Goal: Information Seeking & Learning: Learn about a topic

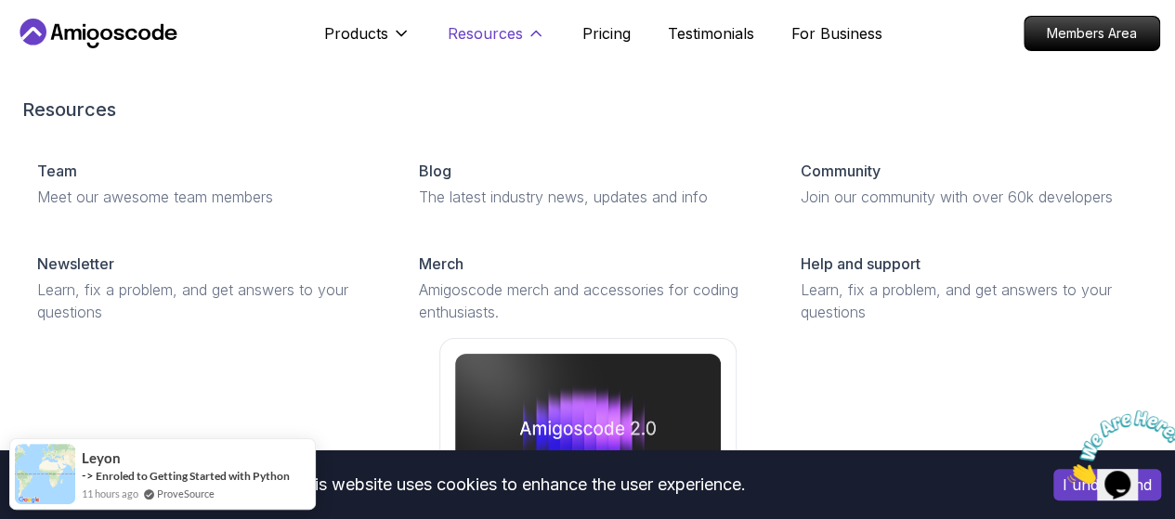
click at [514, 36] on p "Resources" at bounding box center [485, 33] width 75 height 22
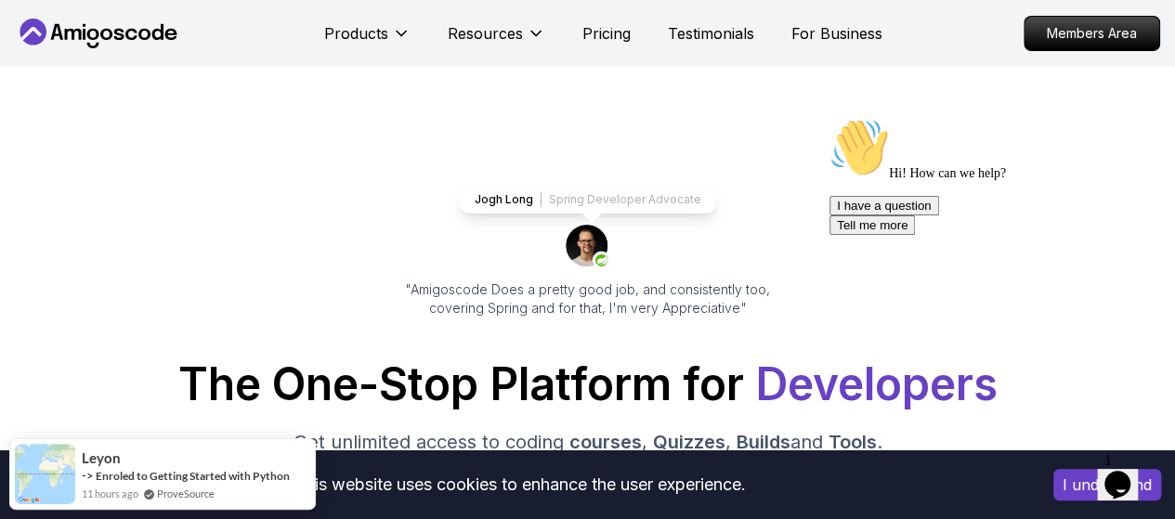
click at [1126, 471] on icon "Chat widget" at bounding box center [1117, 485] width 26 height 28
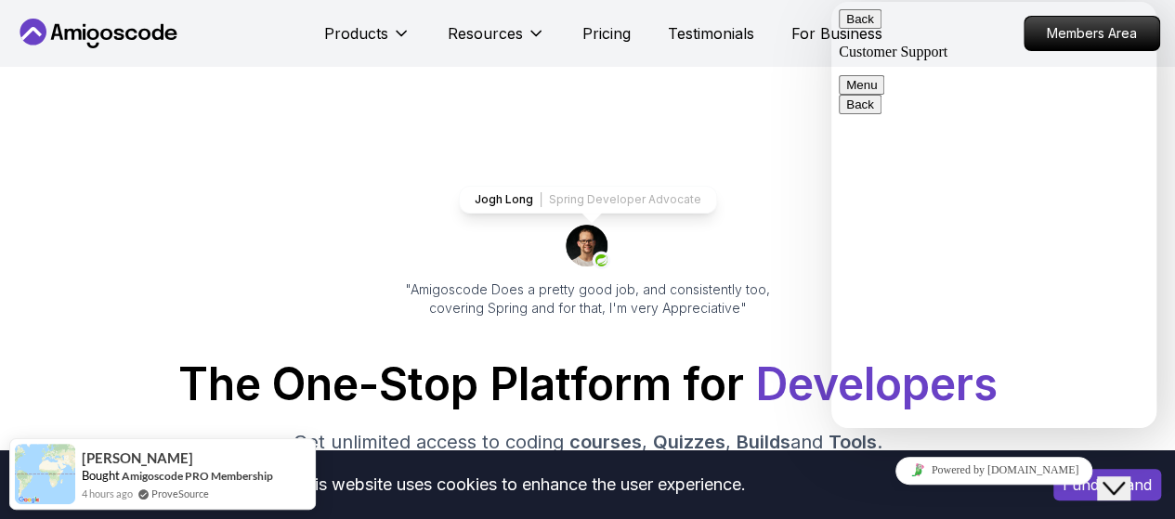
click at [884, 75] on button "Menu" at bounding box center [862, 85] width 46 height 20
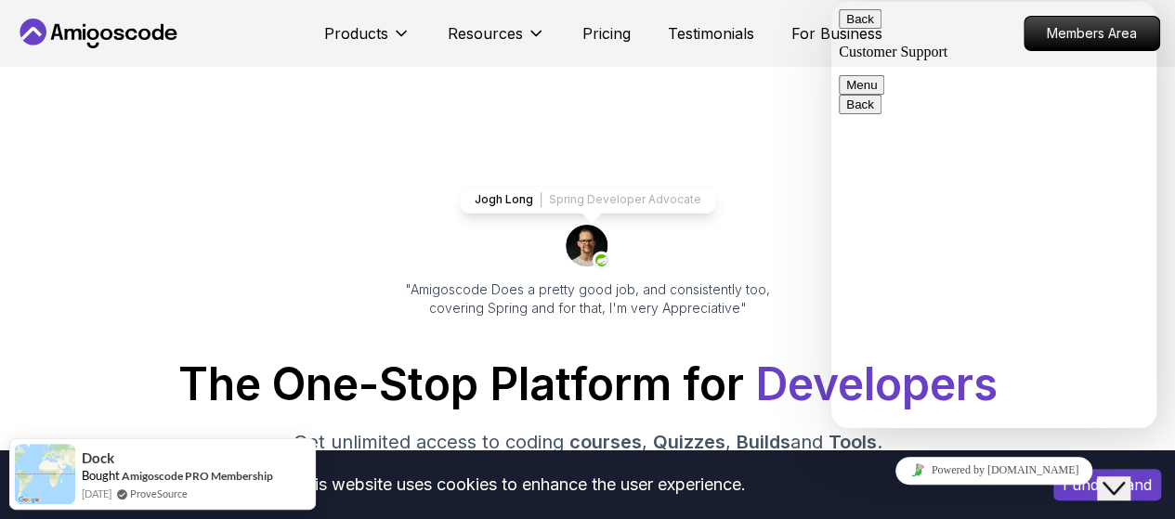
click at [859, 24] on button "Back" at bounding box center [860, 19] width 43 height 20
click at [1121, 477] on icon "Close Chat This icon closes the chat window." at bounding box center [1113, 488] width 22 height 22
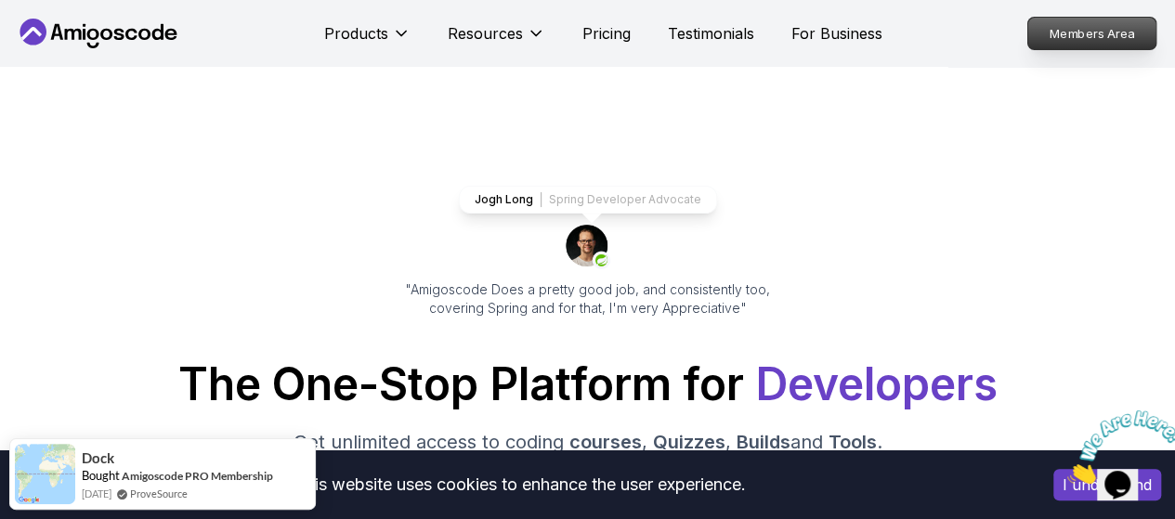
click at [1077, 24] on p "Members Area" at bounding box center [1092, 34] width 128 height 32
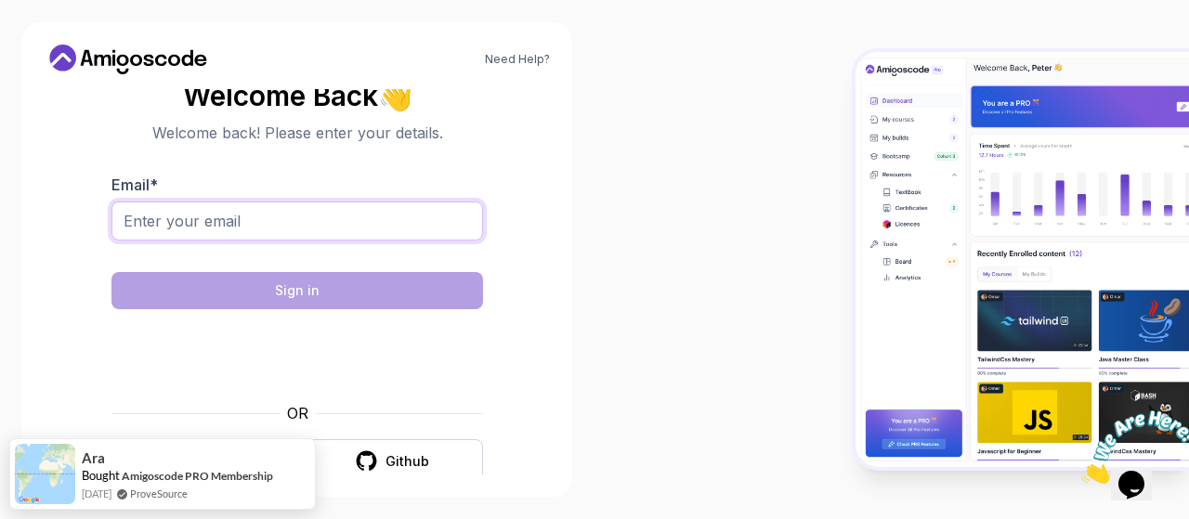
click at [293, 224] on input "Email *" at bounding box center [296, 221] width 371 height 39
type input "adrianbogado67@gmail.com"
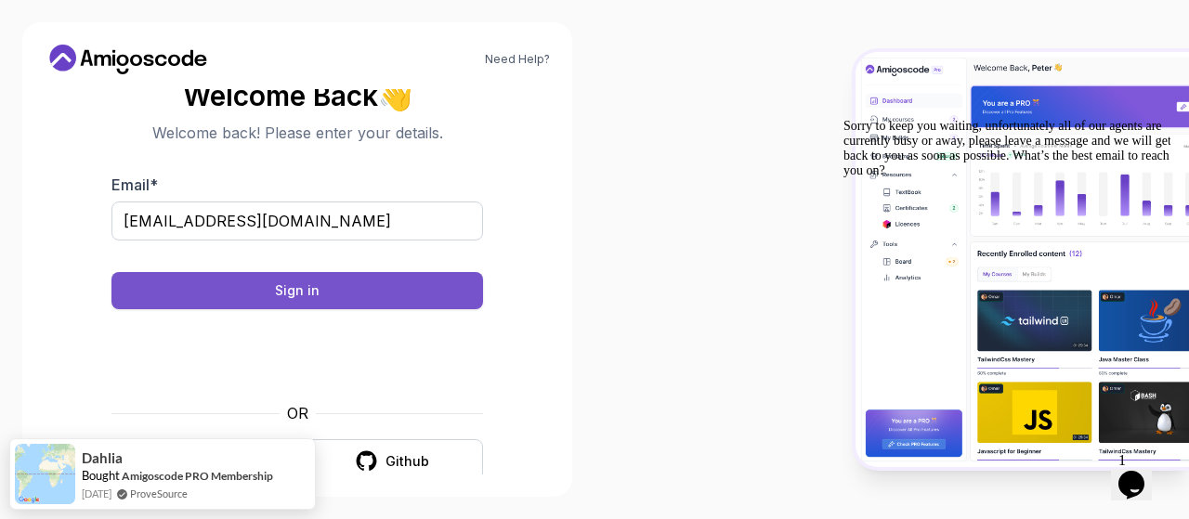
click at [304, 294] on div "Sign in" at bounding box center [297, 290] width 45 height 19
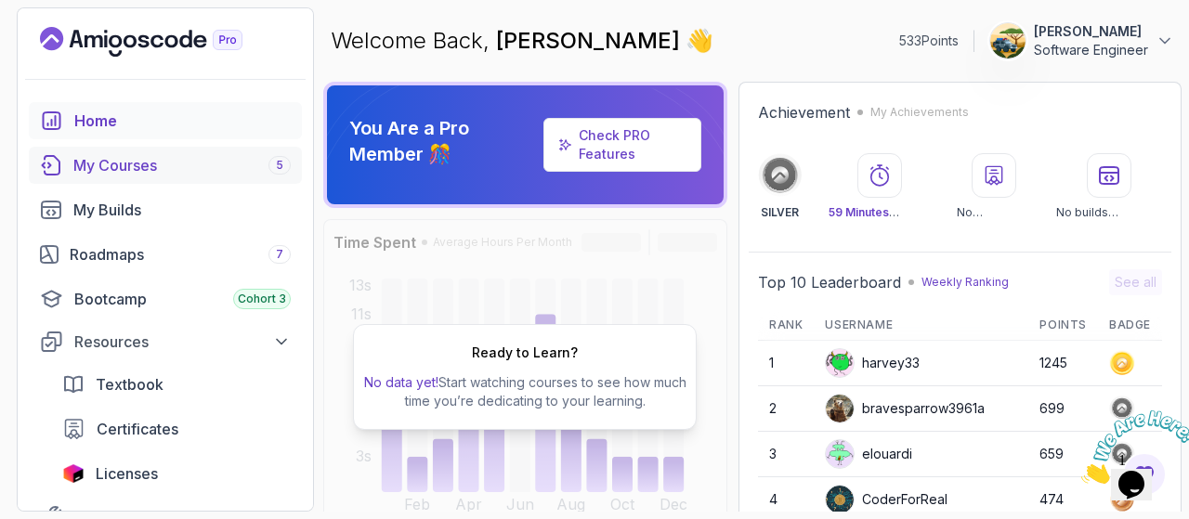
click at [129, 173] on div "My Courses 5" at bounding box center [181, 165] width 217 height 22
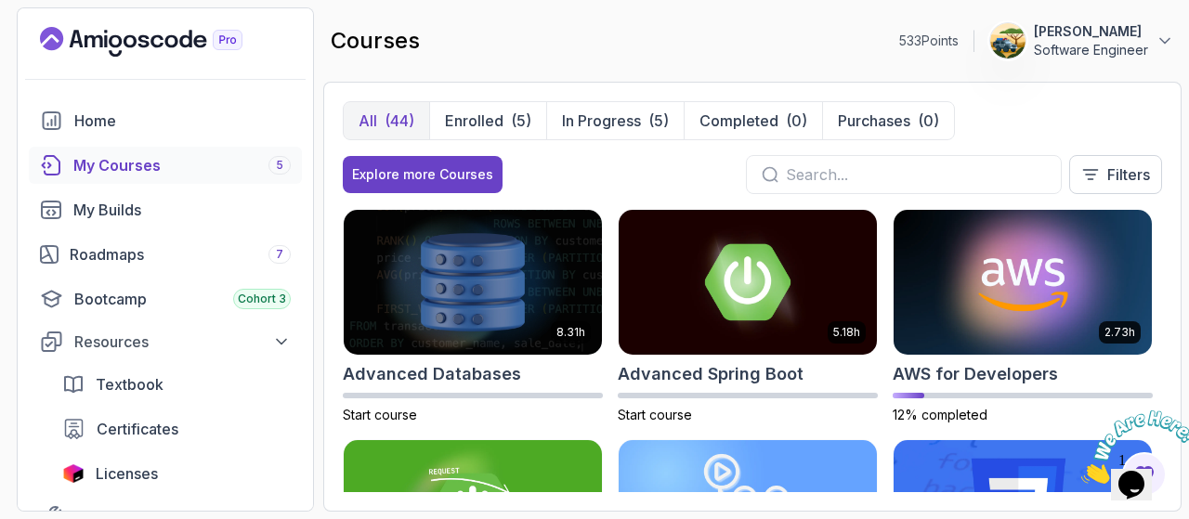
click at [849, 163] on input "text" at bounding box center [916, 174] width 260 height 22
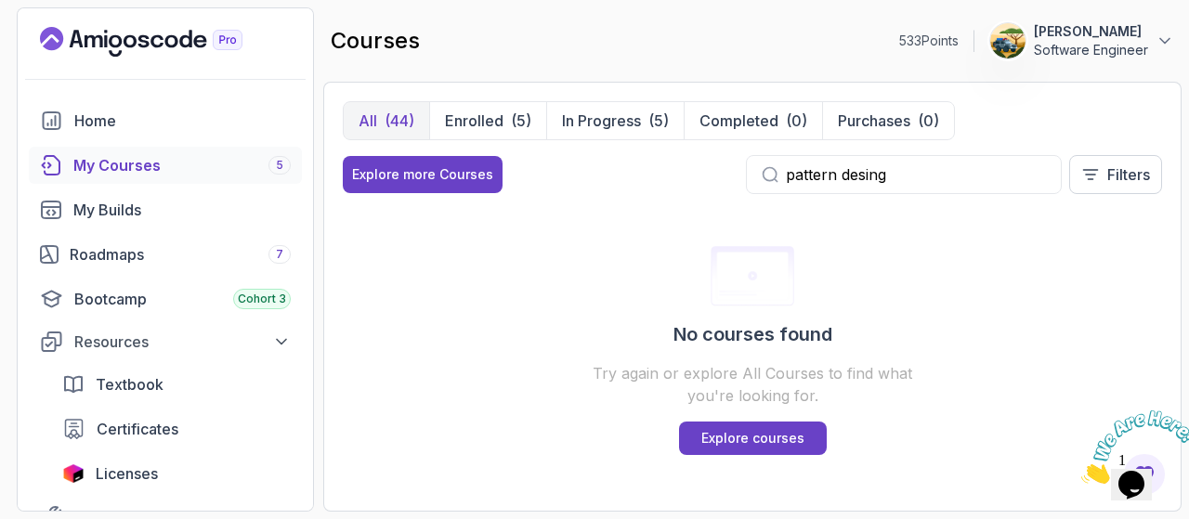
type input "pattern desing"
click at [751, 426] on link "Explore courses" at bounding box center [753, 438] width 148 height 33
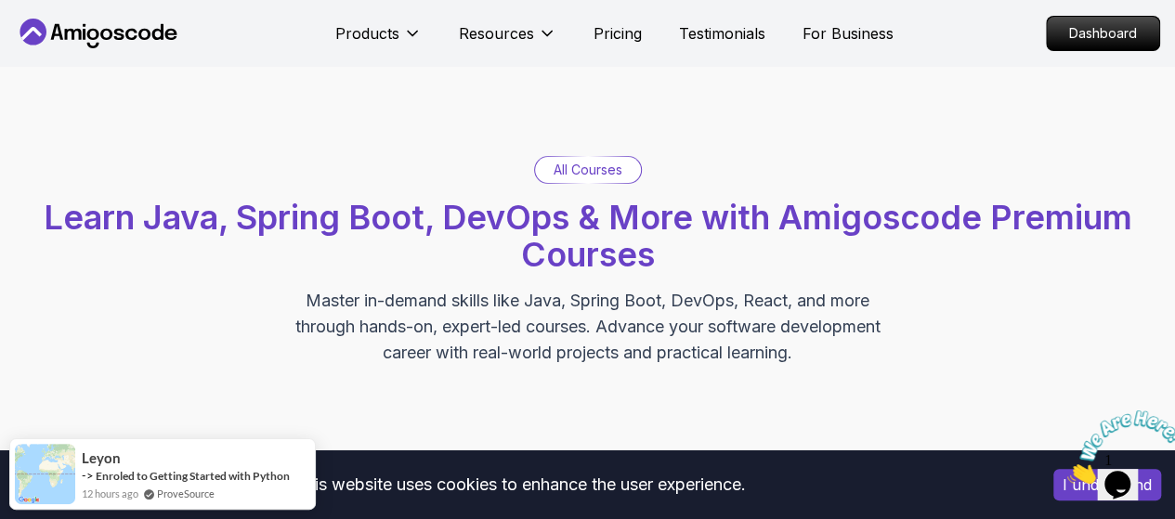
click at [566, 173] on p "All Courses" at bounding box center [587, 170] width 69 height 19
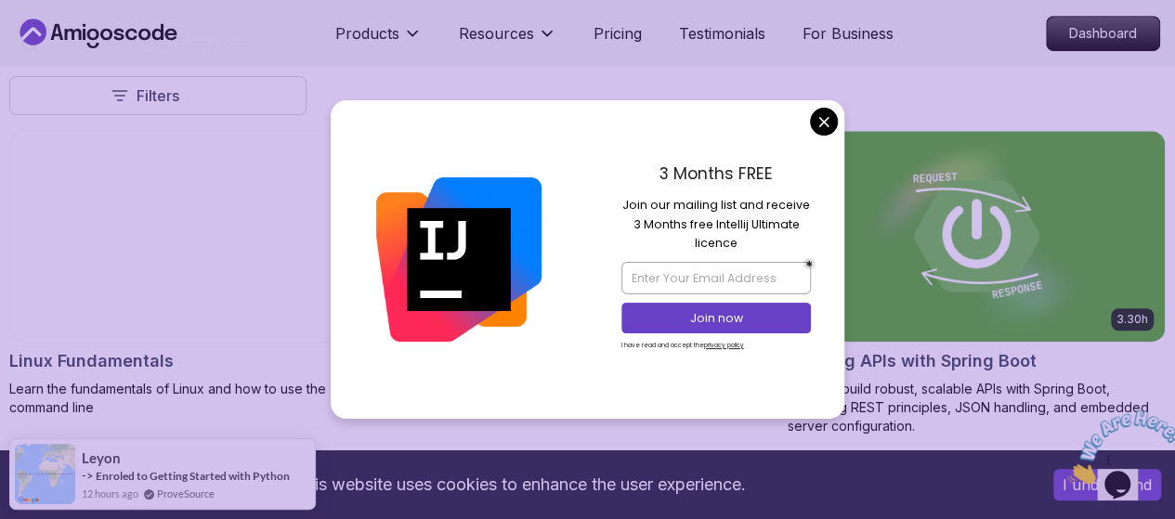
scroll to position [462, 0]
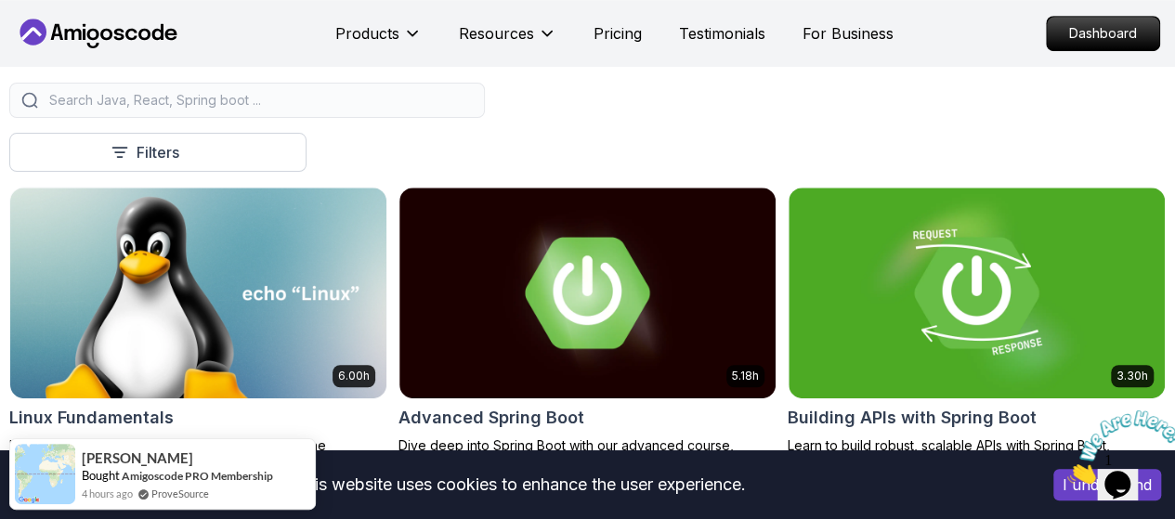
click at [473, 106] on input "search" at bounding box center [259, 100] width 427 height 19
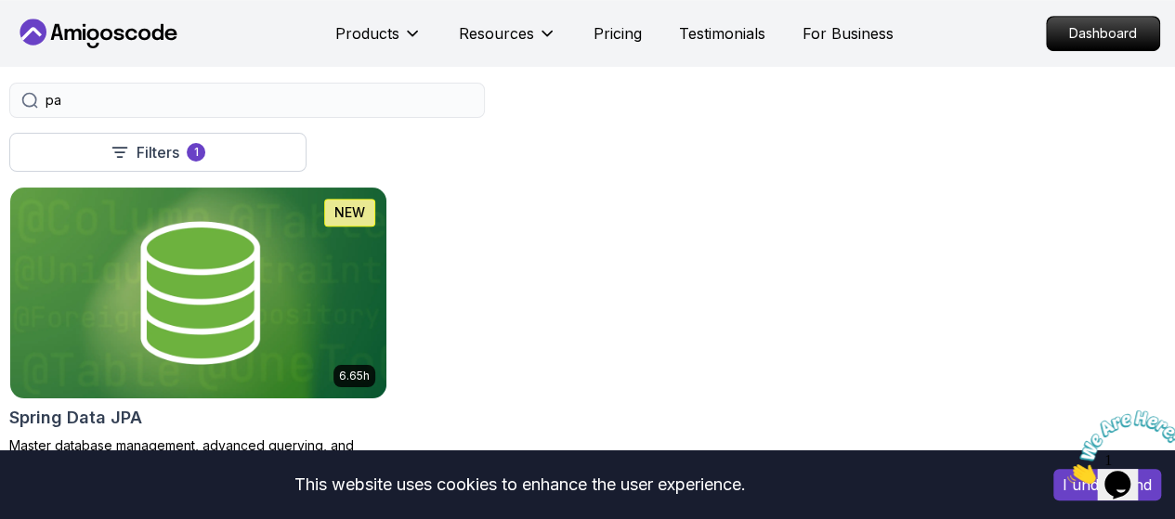
type input "p"
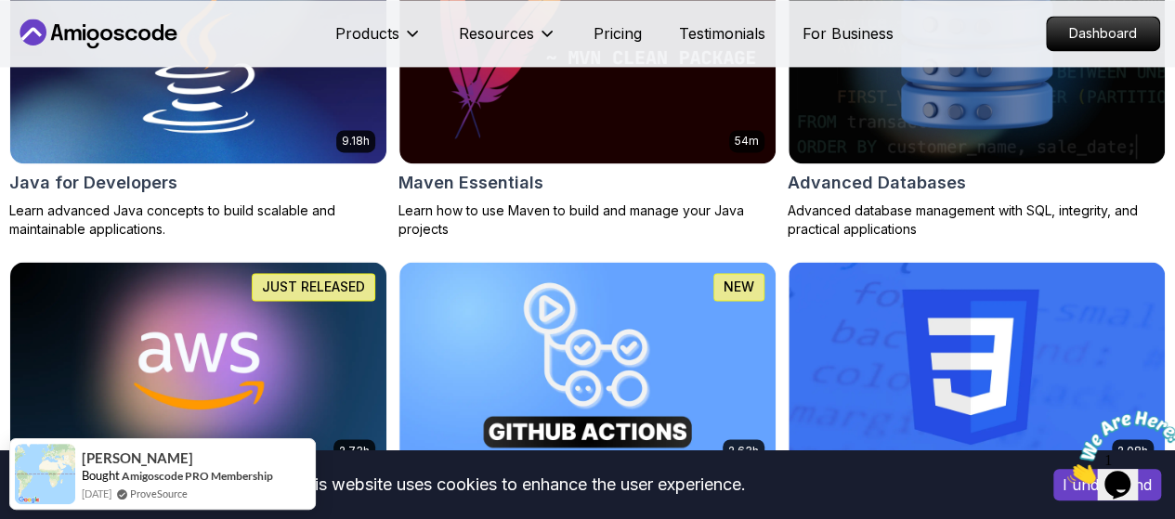
scroll to position [1289, 0]
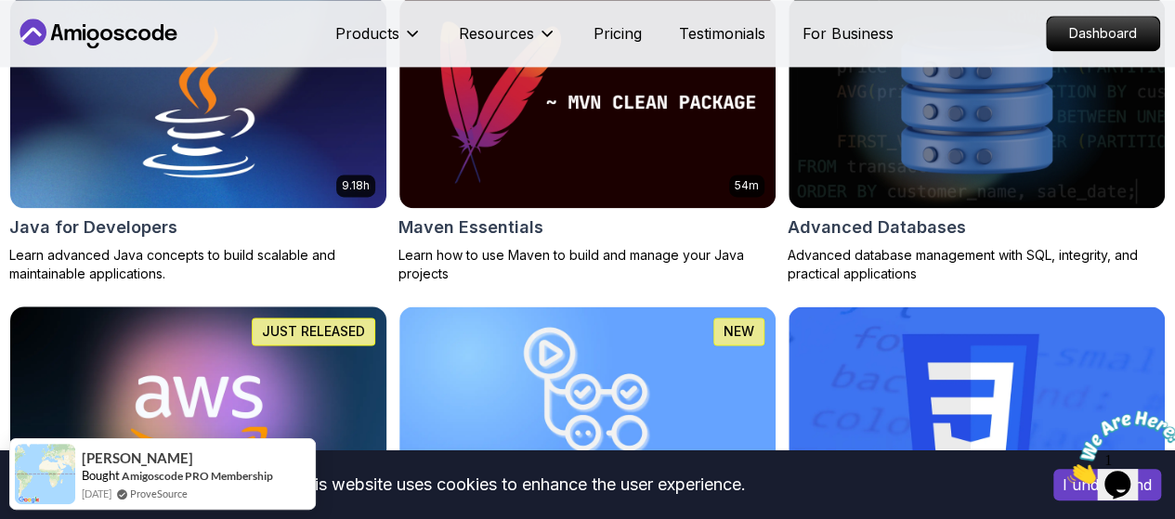
click at [396, 301] on img at bounding box center [198, 411] width 395 height 221
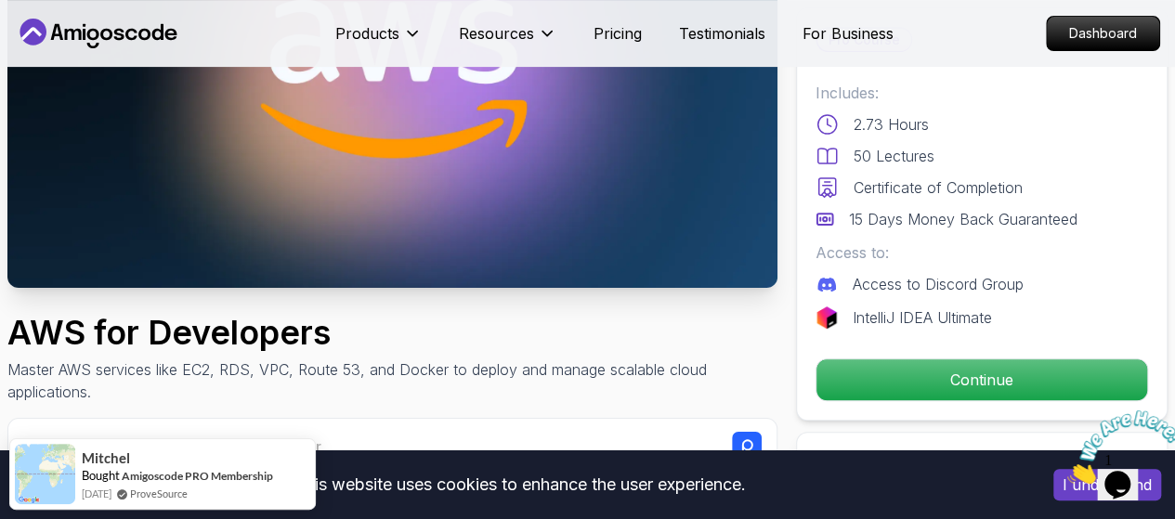
scroll to position [306, 0]
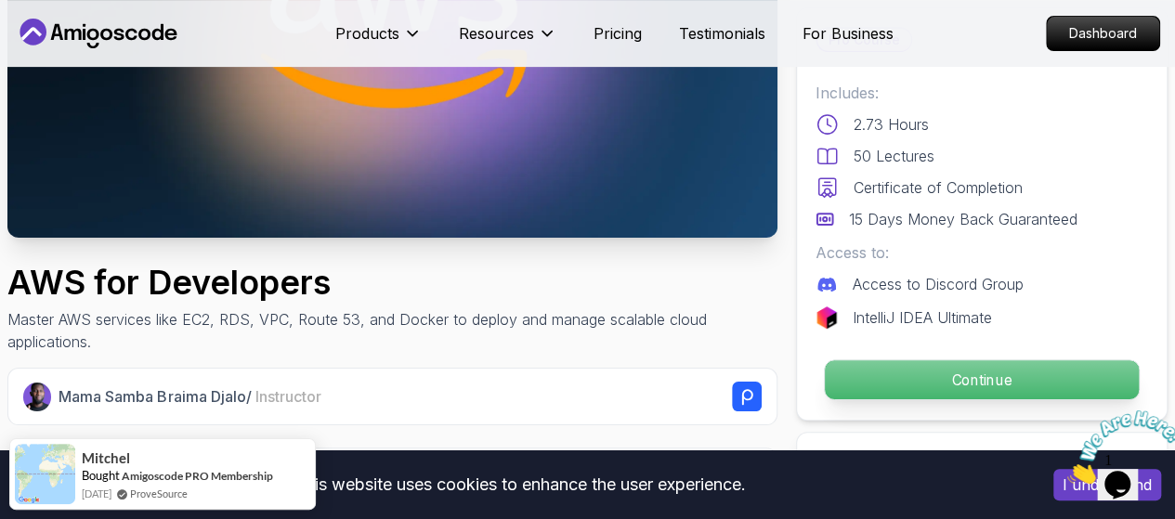
click at [1031, 391] on p "Continue" at bounding box center [982, 379] width 314 height 39
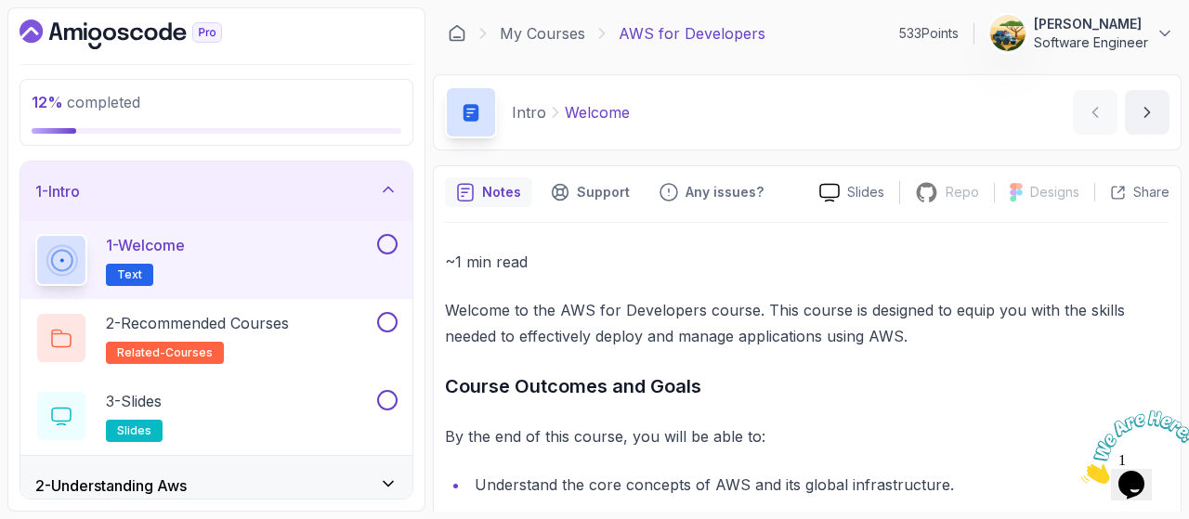
click at [1081, 471] on icon "Close" at bounding box center [1081, 479] width 0 height 16
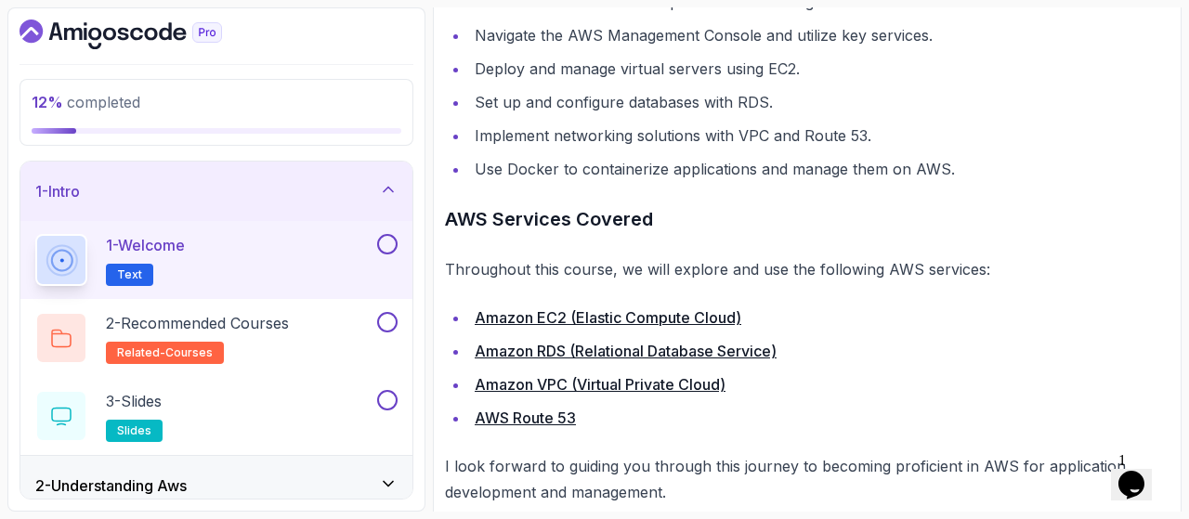
scroll to position [513, 0]
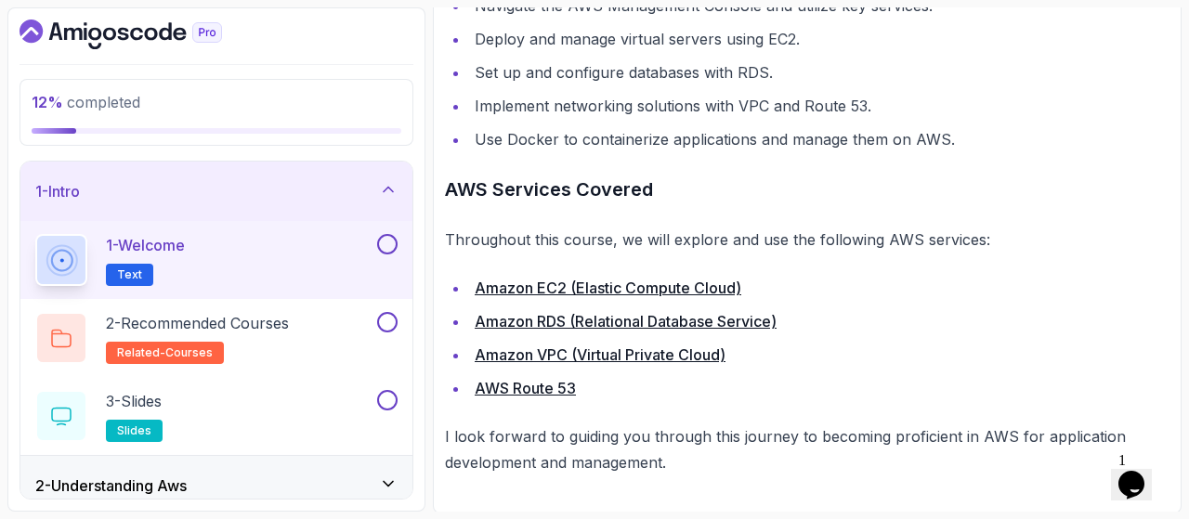
click at [392, 241] on button at bounding box center [387, 244] width 20 height 20
click at [224, 348] on h2 "2 - Recommended Courses related-courses" at bounding box center [197, 338] width 183 height 52
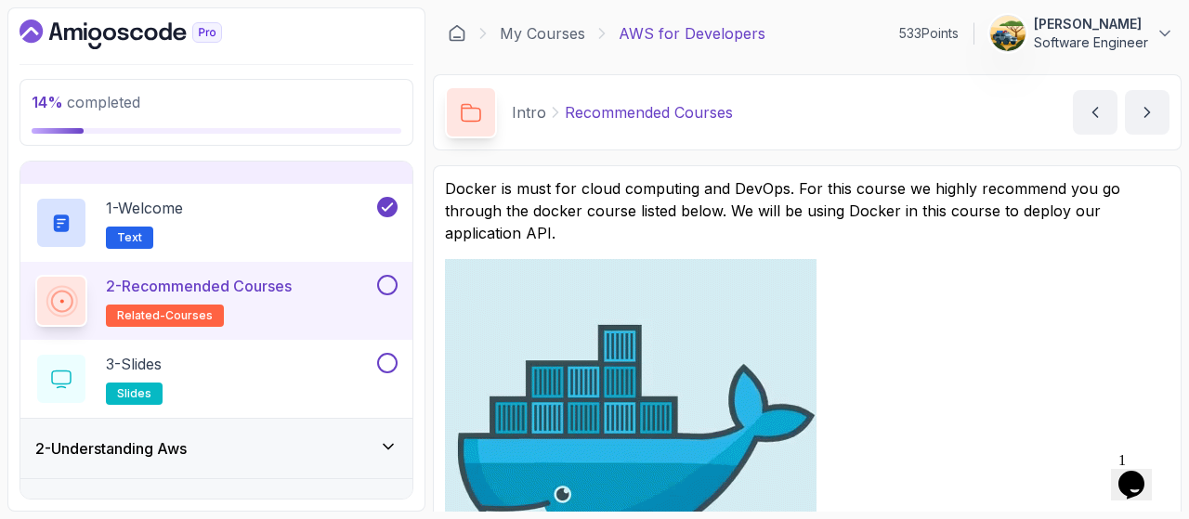
scroll to position [74, 0]
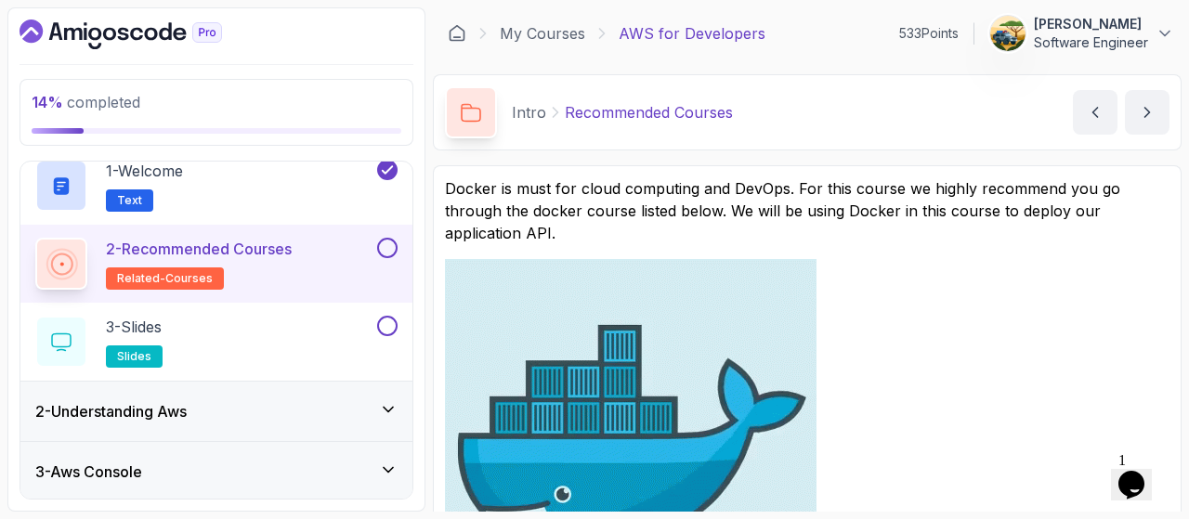
click at [886, 314] on link at bounding box center [807, 444] width 724 height 371
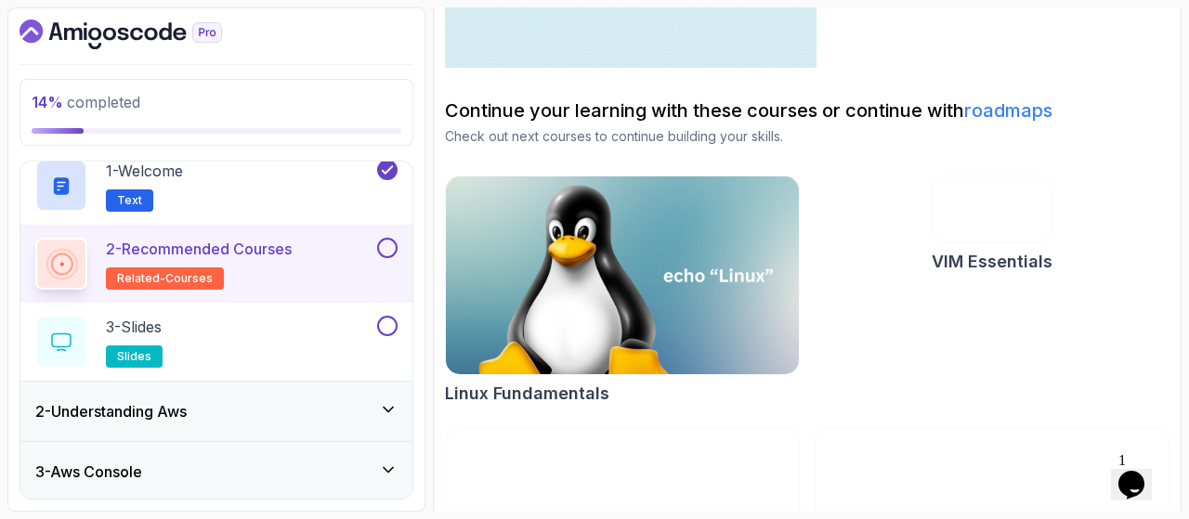
scroll to position [703, 0]
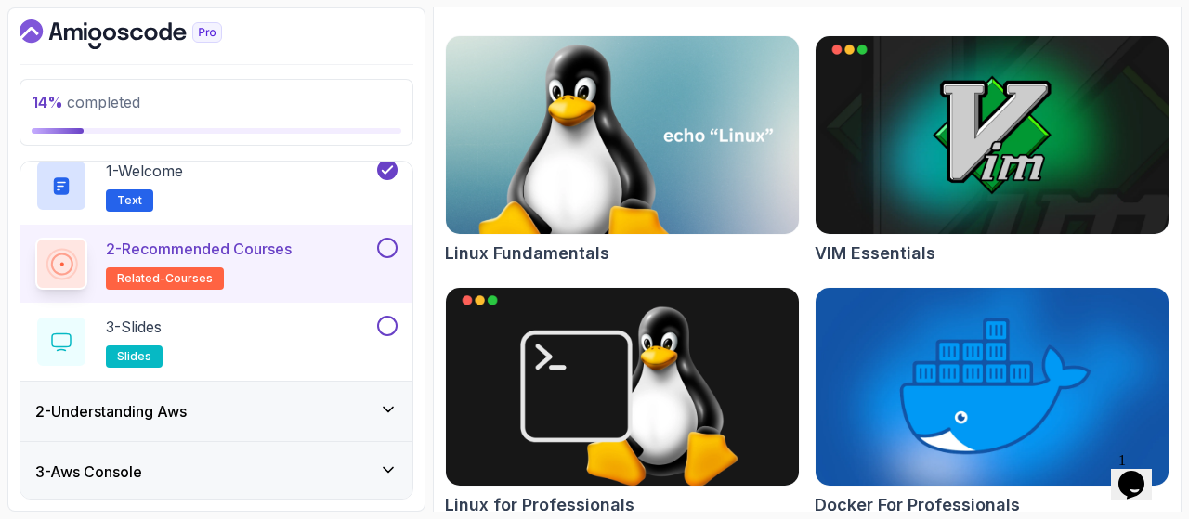
click at [991, 382] on img at bounding box center [992, 387] width 371 height 208
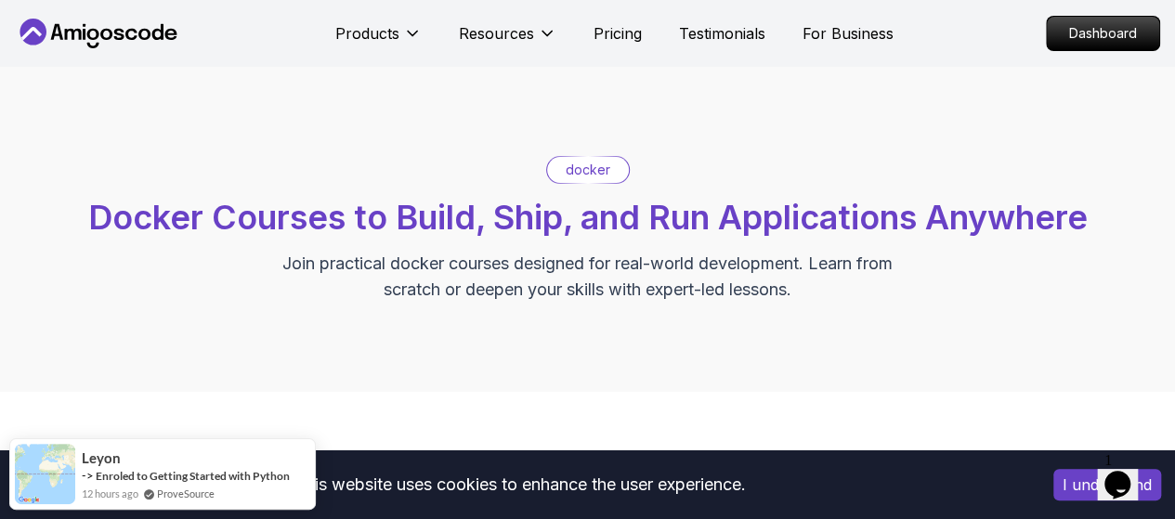
click at [594, 176] on p "docker" at bounding box center [588, 170] width 45 height 19
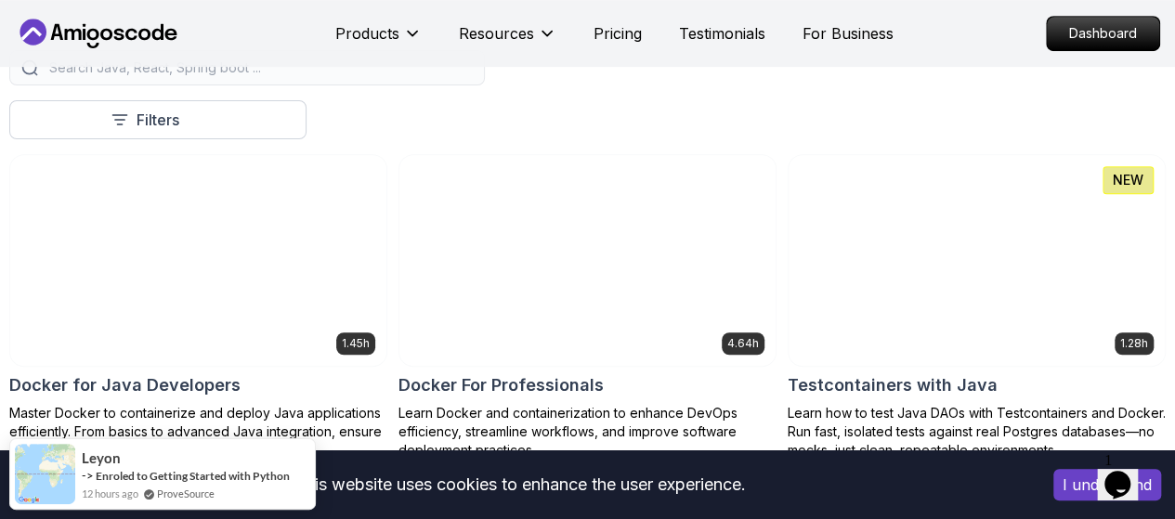
scroll to position [446, 0]
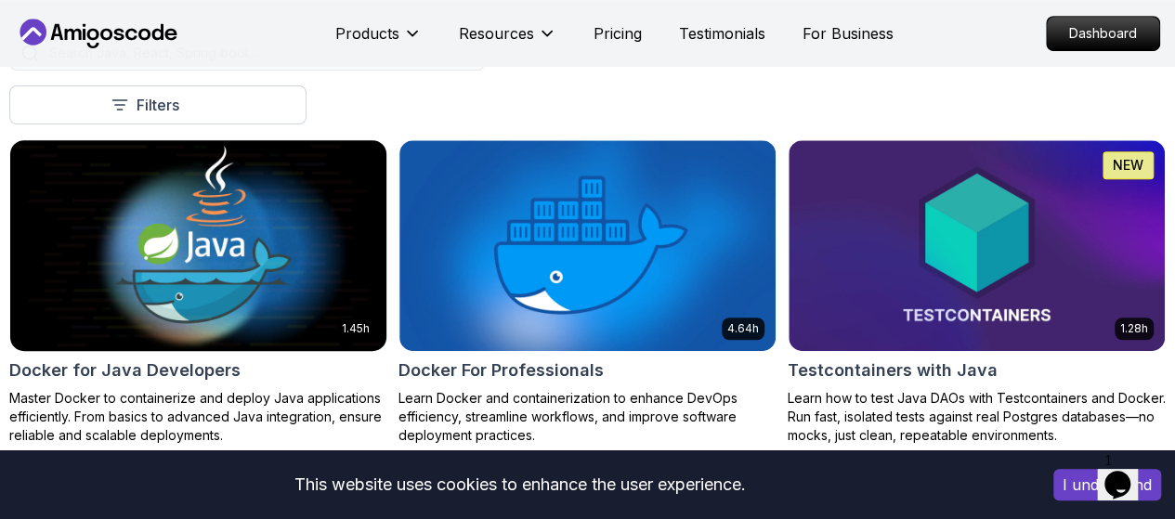
click at [396, 222] on img at bounding box center [198, 245] width 395 height 221
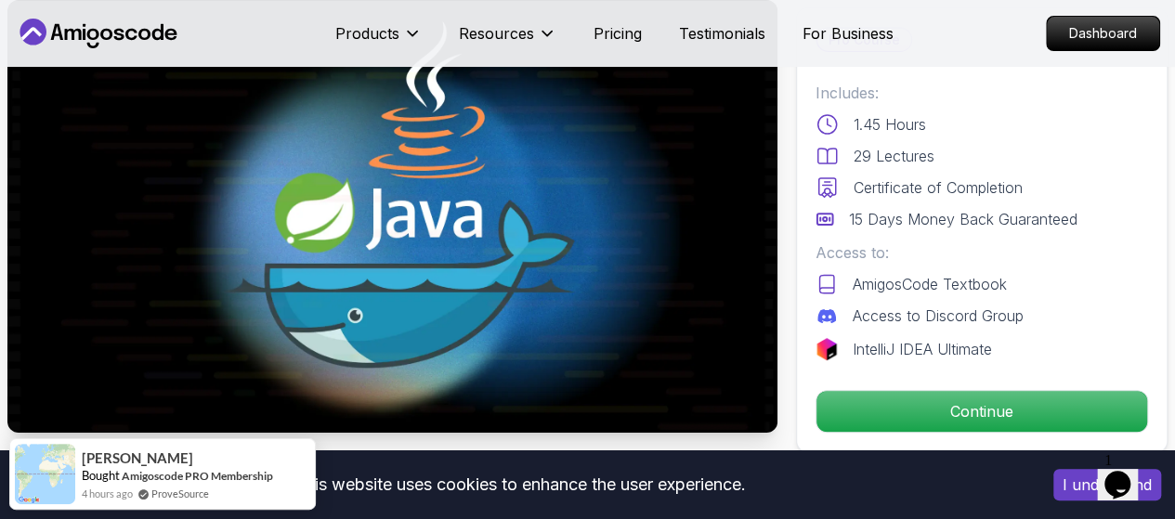
scroll to position [149, 0]
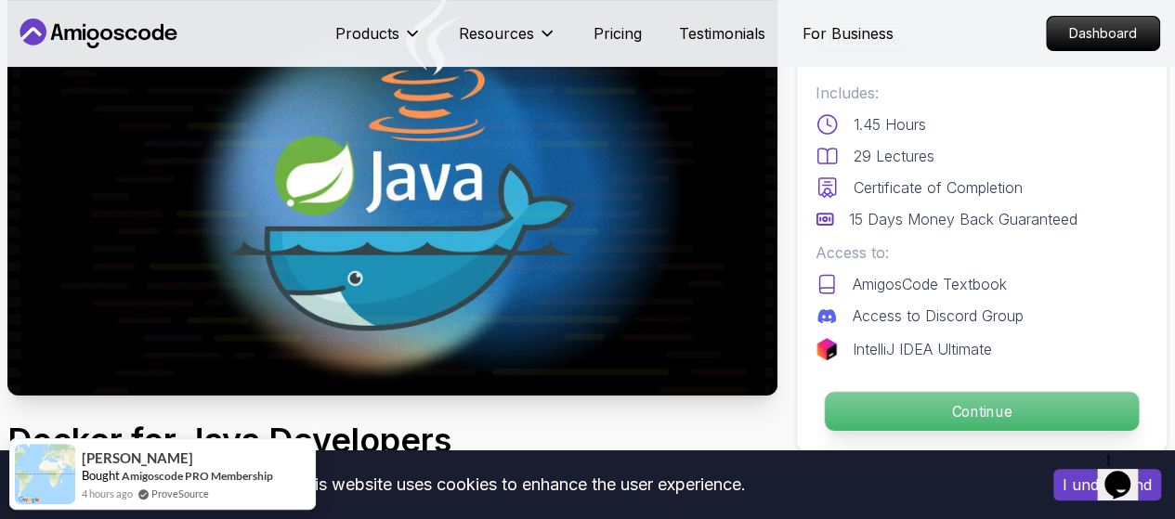
click at [982, 402] on p "Continue" at bounding box center [982, 411] width 314 height 39
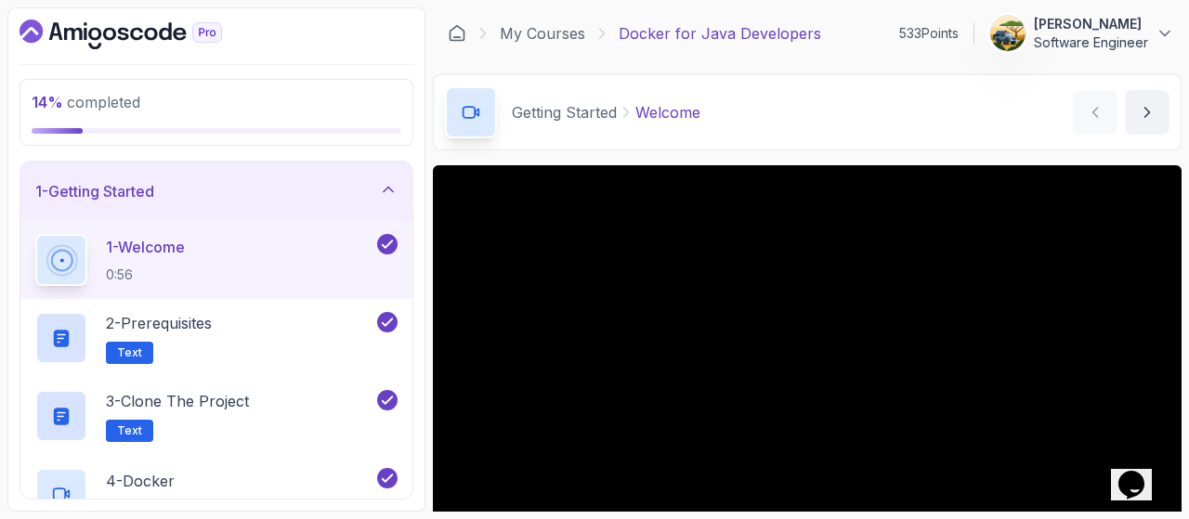
click at [423, 312] on div "14 % completed 1 - Getting Started 1 - Welcome 0:56 2 - Prerequisites Text 3 - …" at bounding box center [216, 259] width 418 height 504
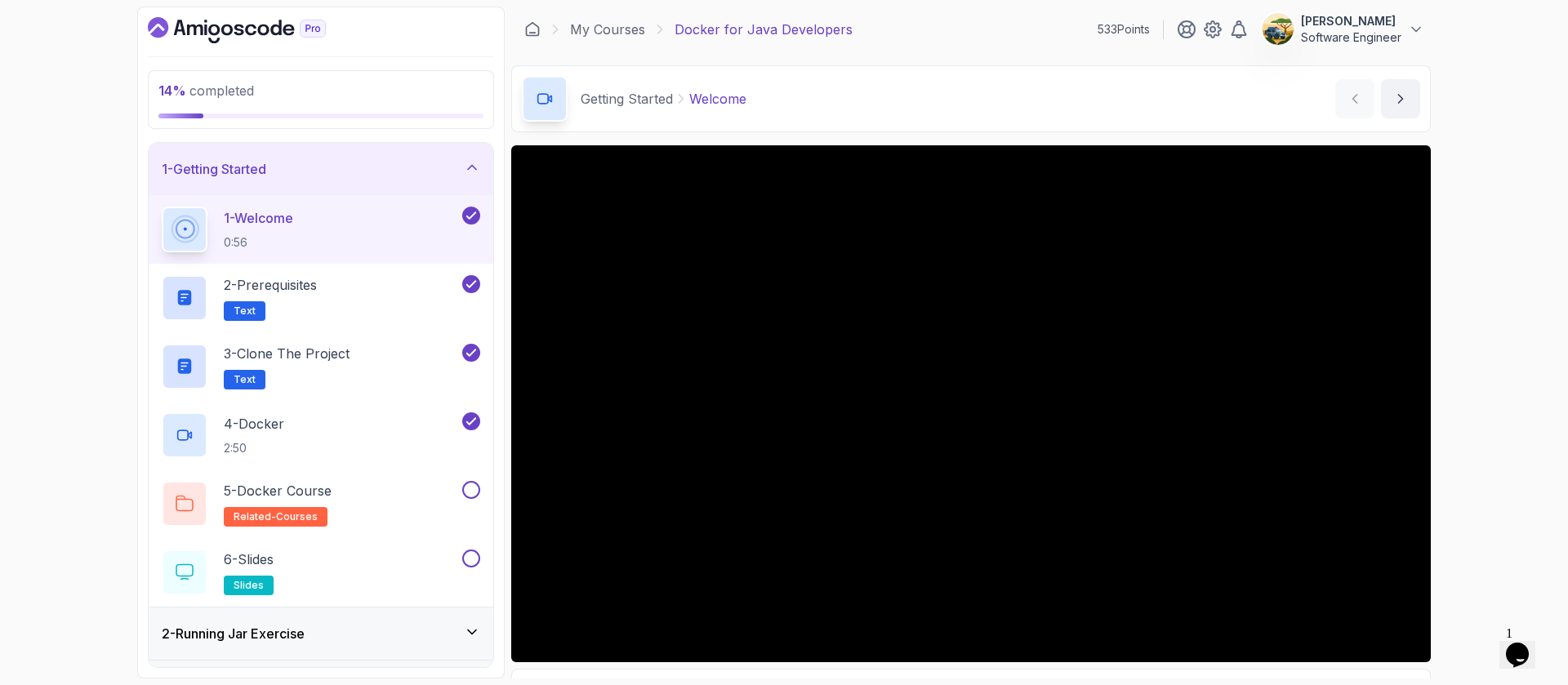
drag, startPoint x: 1567, startPoint y: 221, endPoint x: 1567, endPoint y: 311, distance: 90.0
click at [1032, 311] on div "14 % completed 1 - Getting Started 1 - Welcome 0:56 2 - Prerequisites Text 3 - …" at bounding box center [784, 342] width 1568 height 685
click at [1032, 322] on div "14 % completed 1 - Getting Started 1 - Welcome 0:56 2 - Prerequisites Text 3 - …" at bounding box center [784, 342] width 1568 height 685
click at [64, 226] on div "14 % completed 1 - Getting Started 1 - Welcome 0:56 2 - Prerequisites Text 3 - …" at bounding box center [784, 342] width 1568 height 685
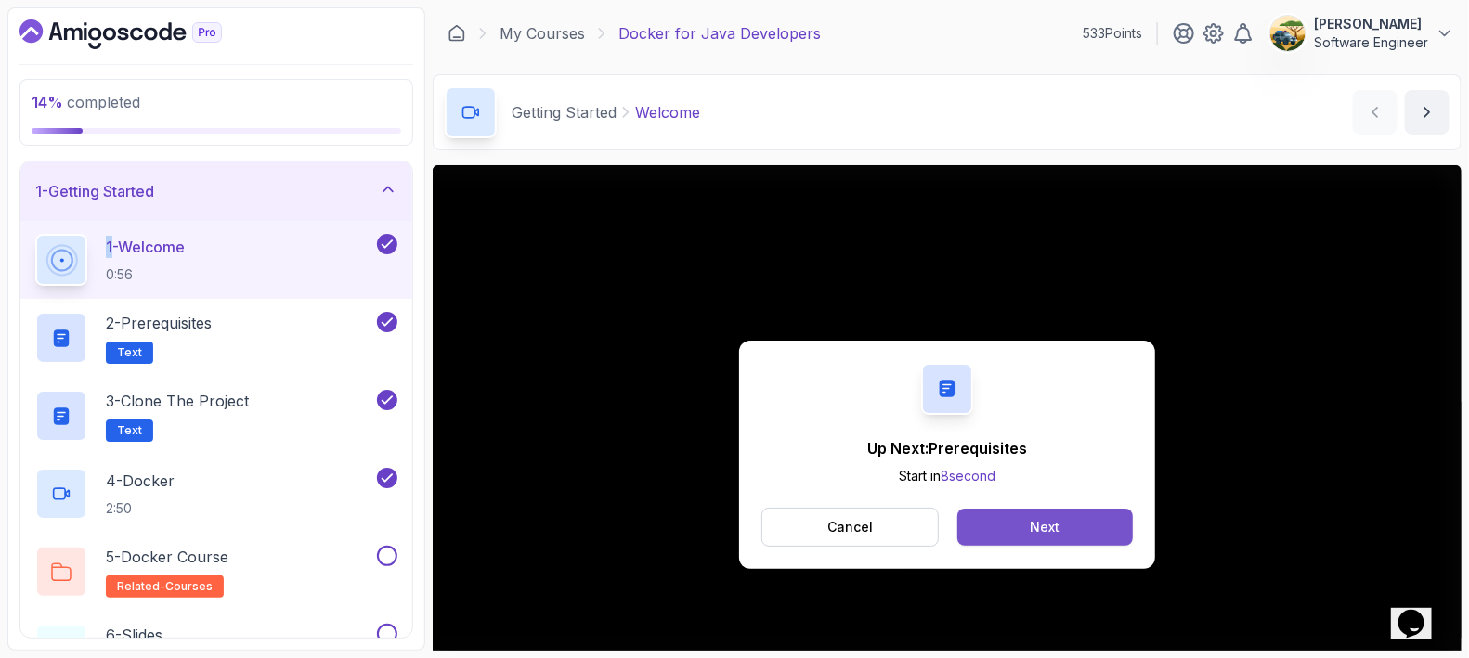
click at [1045, 518] on div "Next" at bounding box center [1045, 527] width 30 height 19
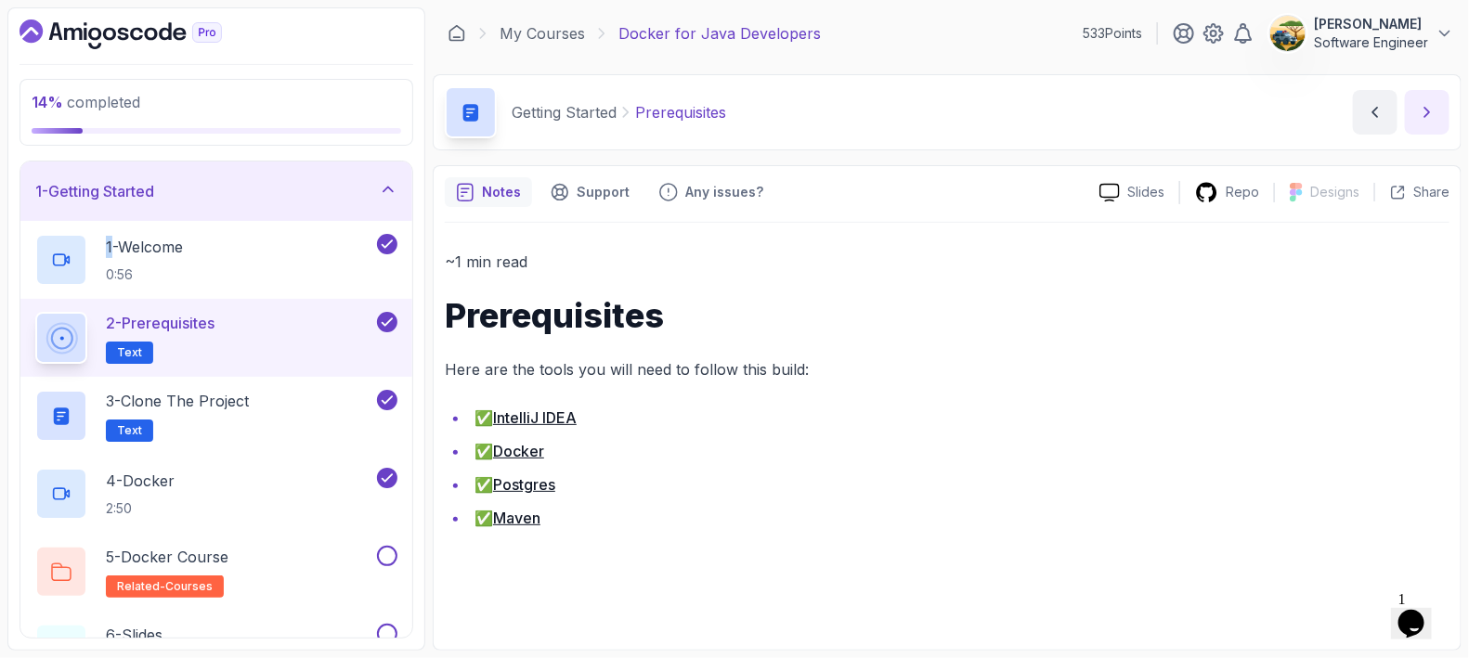
click at [1174, 111] on icon "next content" at bounding box center [1427, 112] width 19 height 19
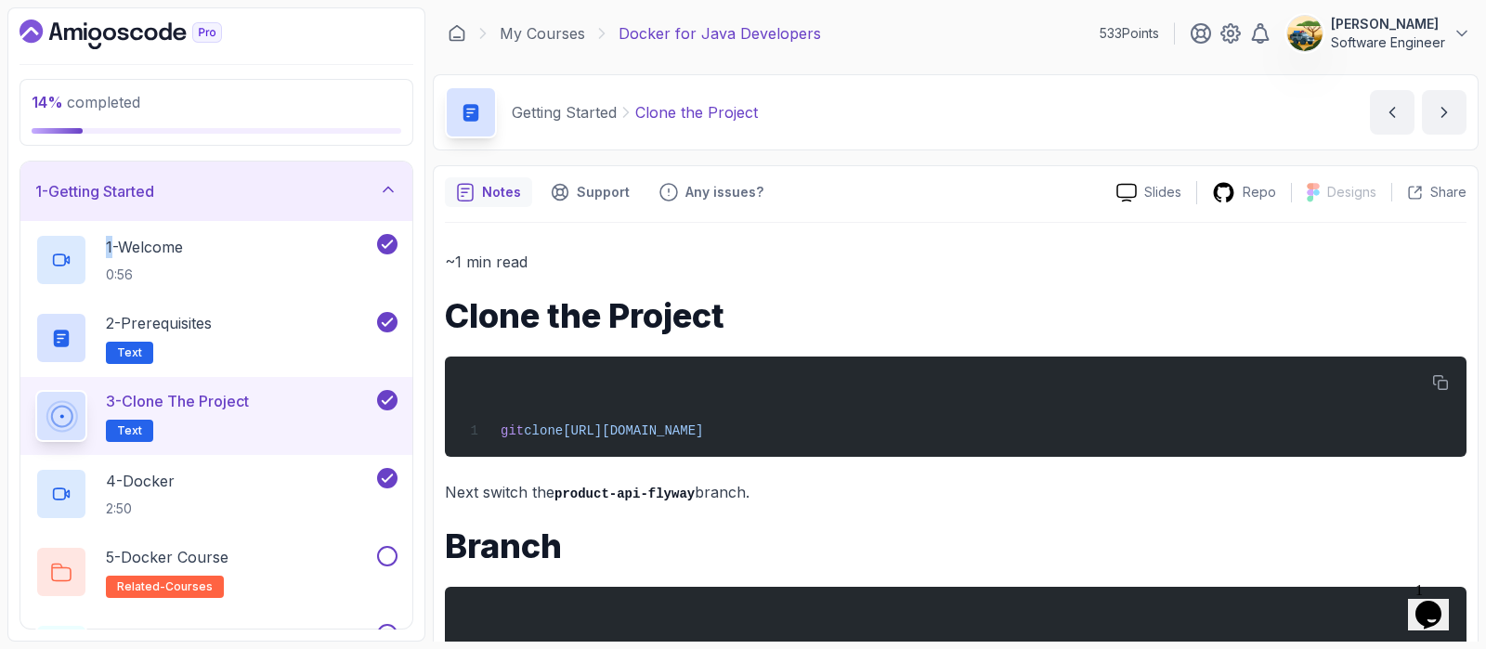
scroll to position [46, 0]
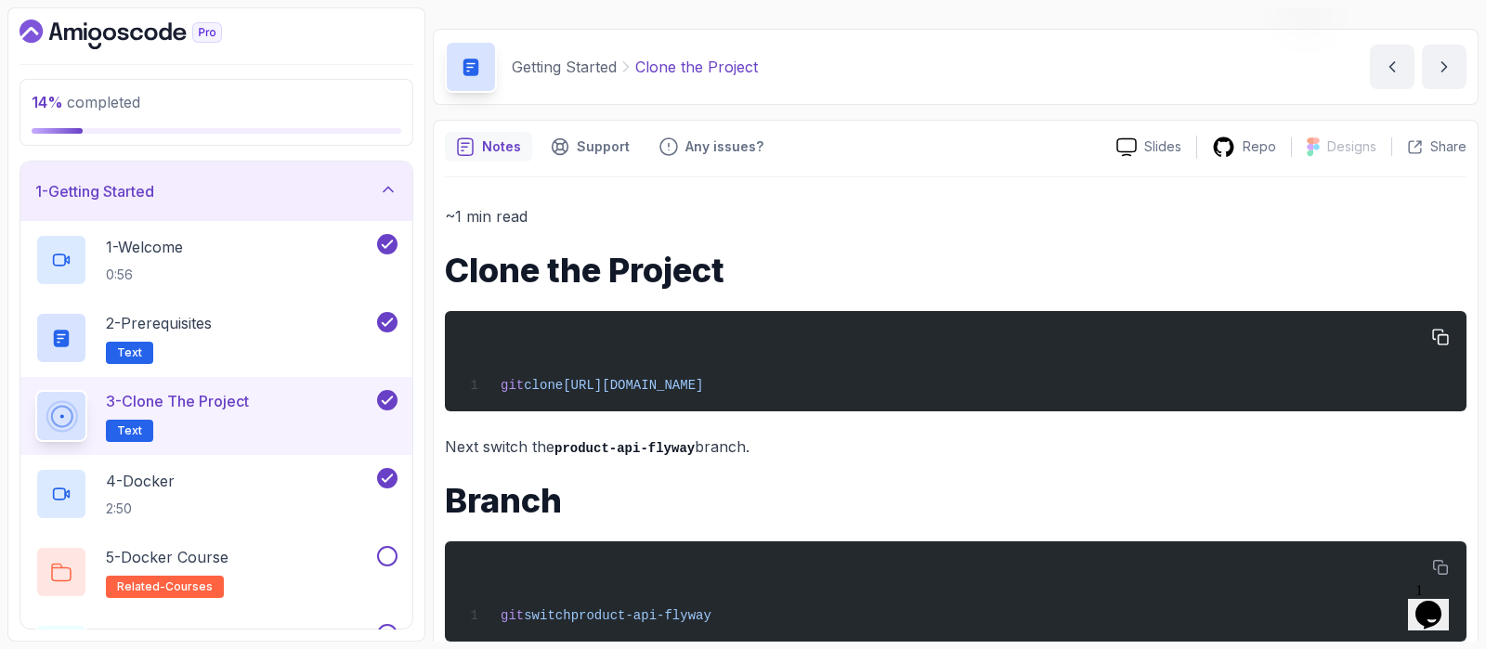
click at [703, 384] on span "https://github.com/amigoscode/java-springboot-full-stack.git" at bounding box center [633, 385] width 140 height 15
copy div "git clone https://github.com/amigoscode/java-springboot-full-stack.git"
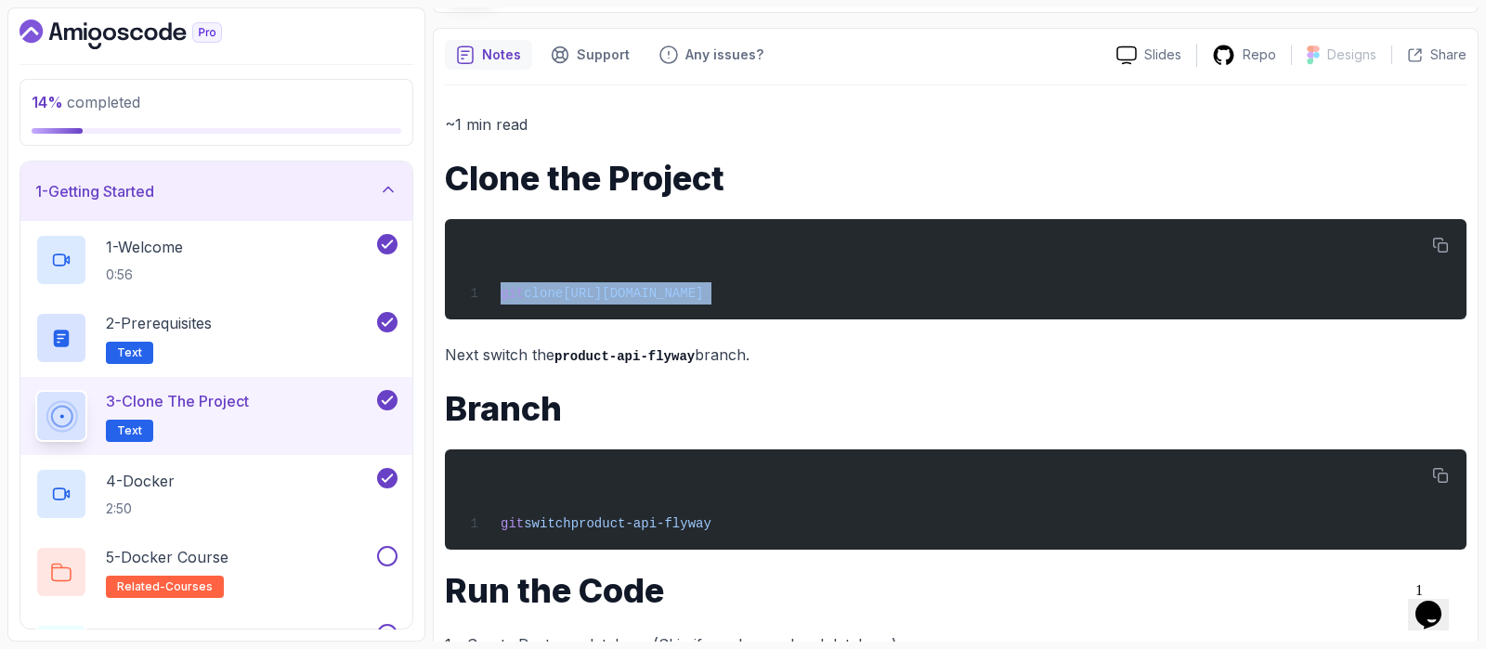
scroll to position [139, 0]
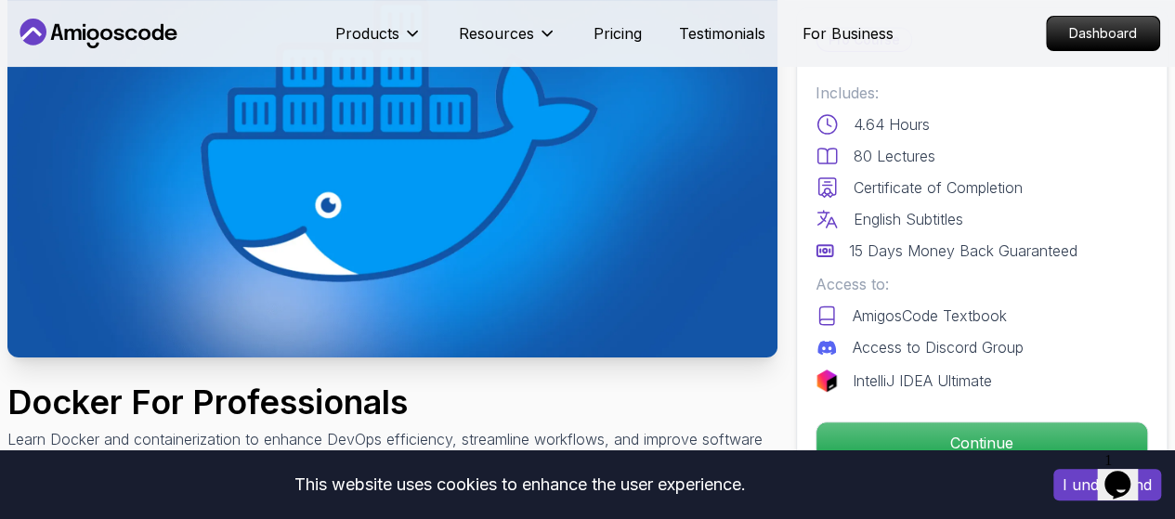
scroll to position [223, 0]
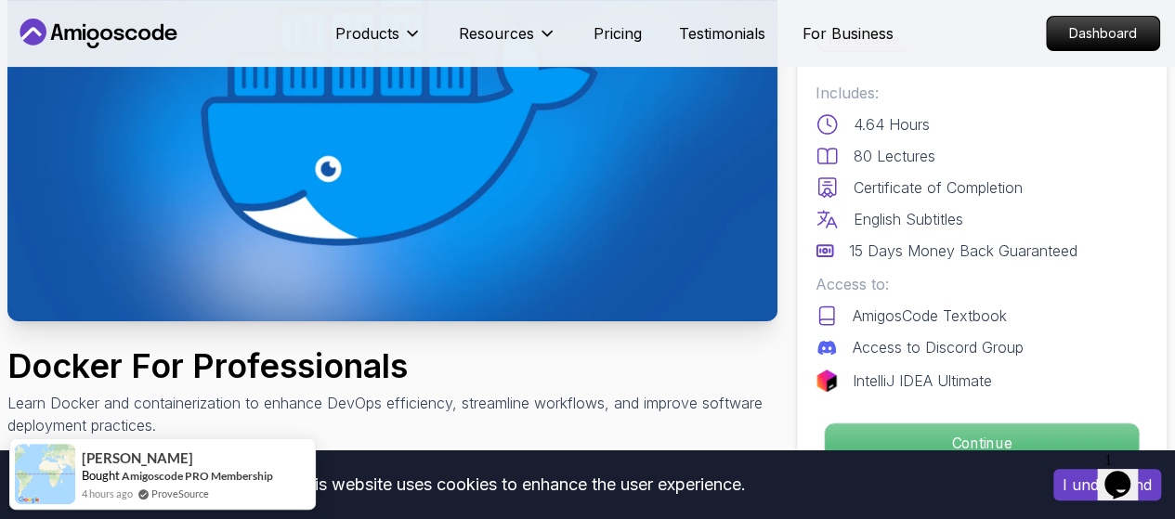
click at [1064, 430] on p "Continue" at bounding box center [982, 442] width 314 height 39
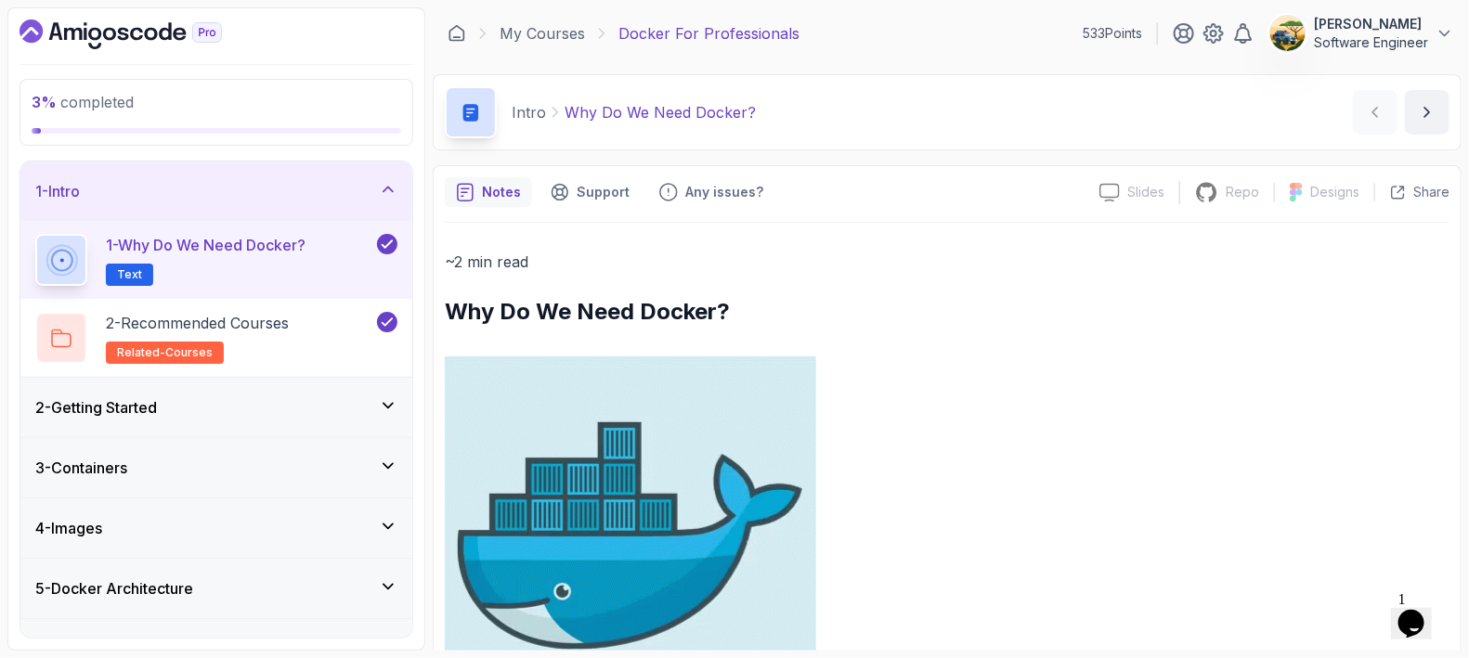
click at [1174, 143] on div "Intro Why Do We Need Docker? Why Do We Need Docker? by nelson" at bounding box center [947, 112] width 1029 height 76
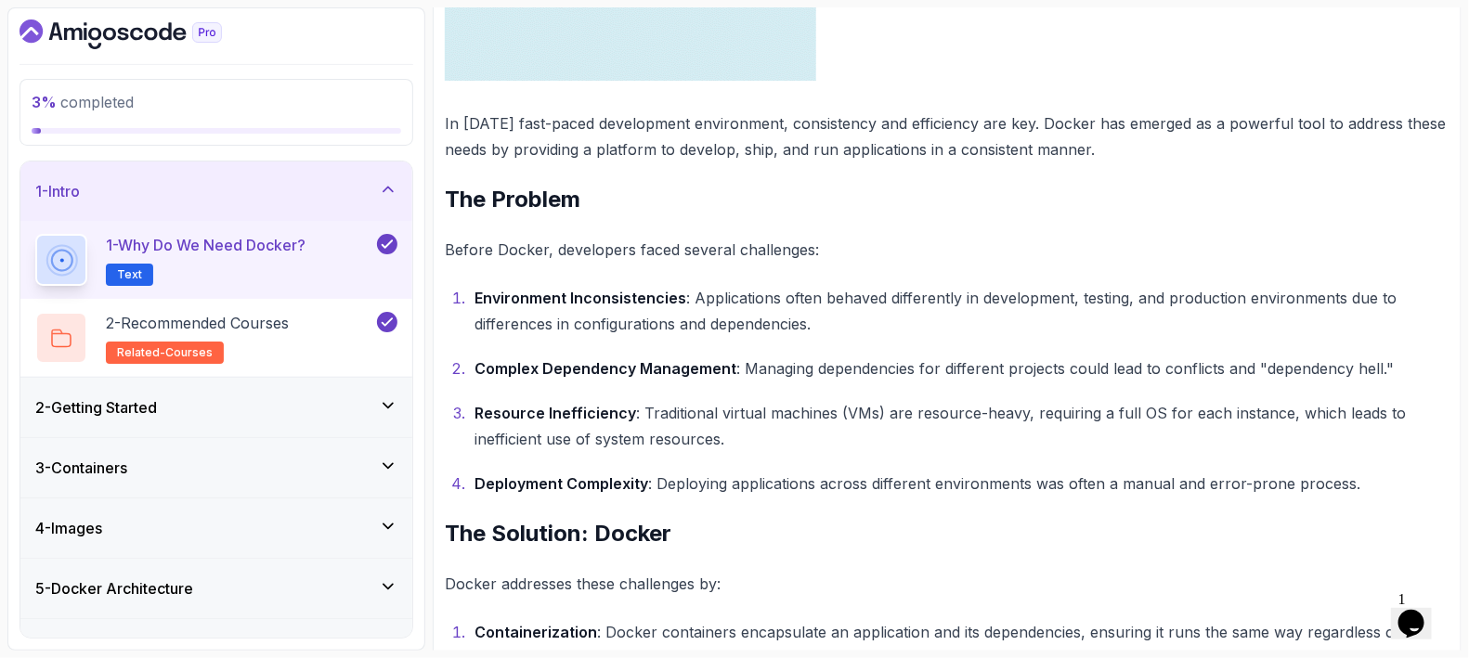
scroll to position [650, 0]
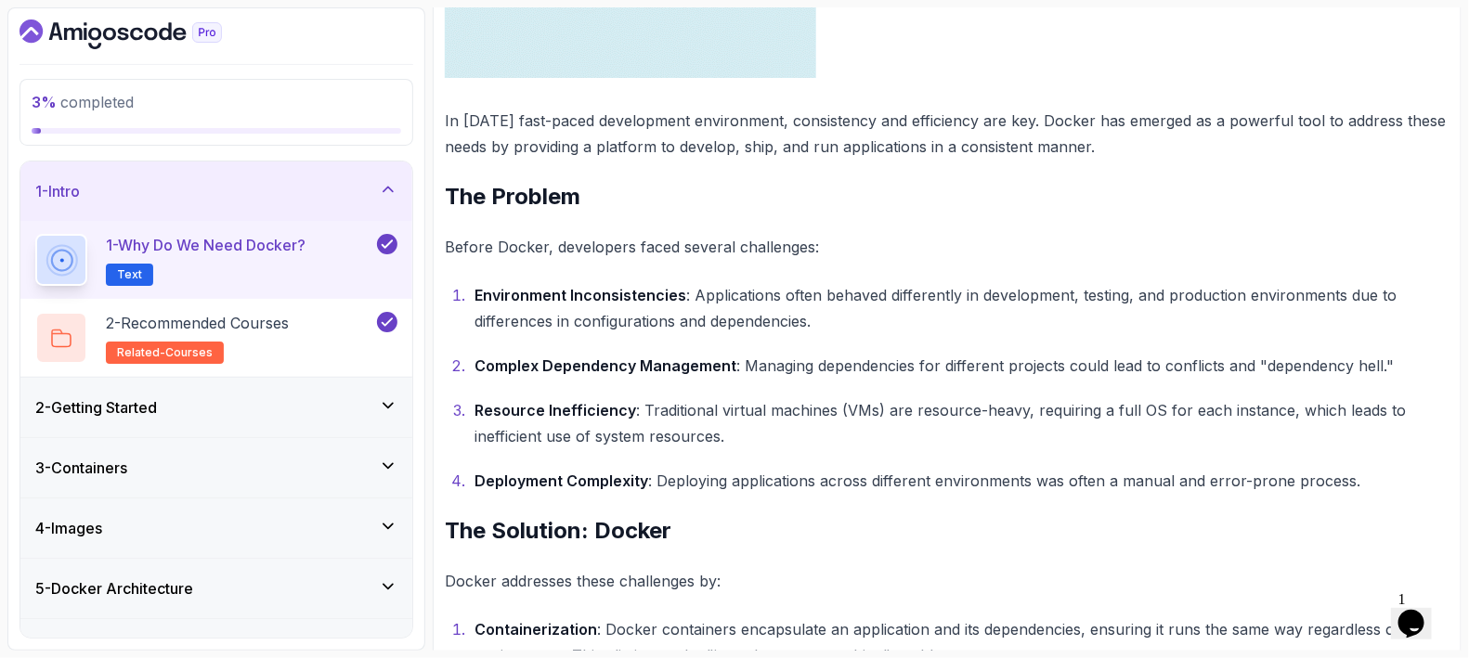
click at [837, 482] on div "~2 min read Why Do We Need Docker? In today's fast-paced development environmen…" at bounding box center [947, 325] width 1005 height 1452
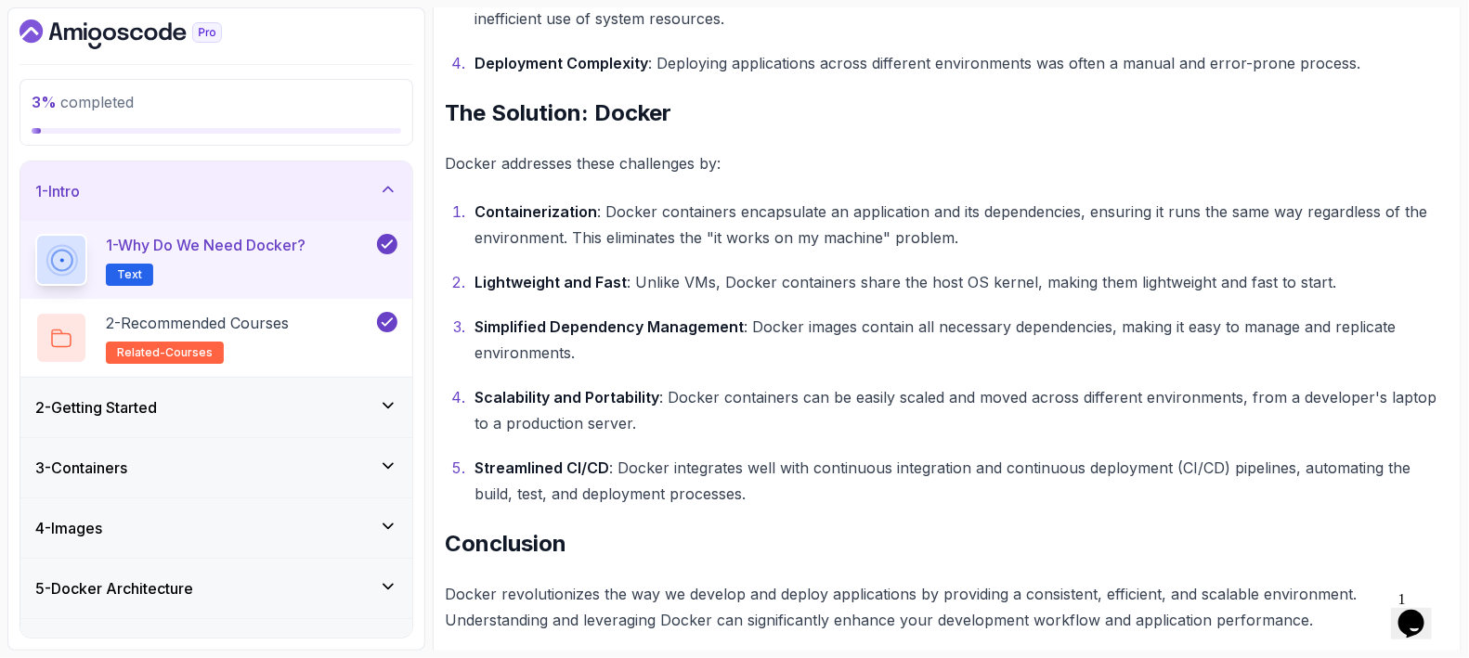
scroll to position [1086, 0]
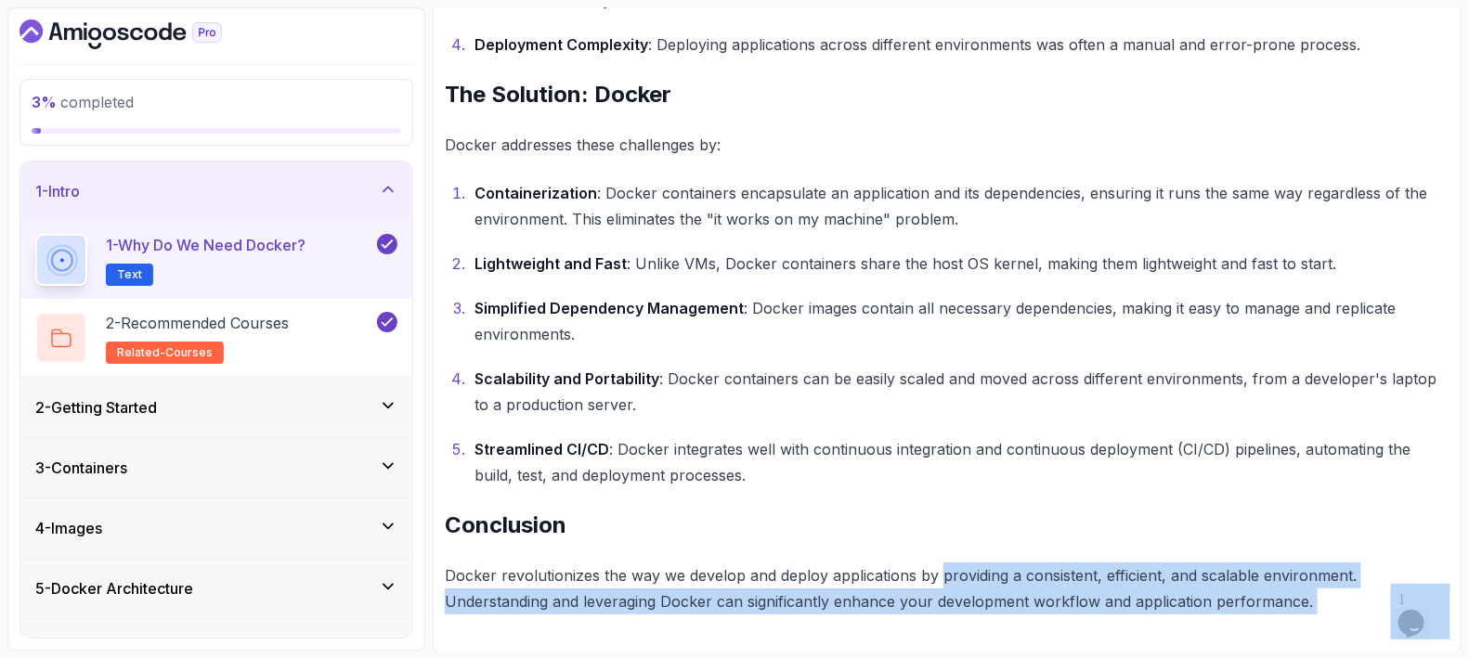
click at [950, 518] on body "3 % completed 1 - Intro 1 - Why Do We Need Docker? Text 2 - Recommended Courses…" at bounding box center [734, 329] width 1469 height 658
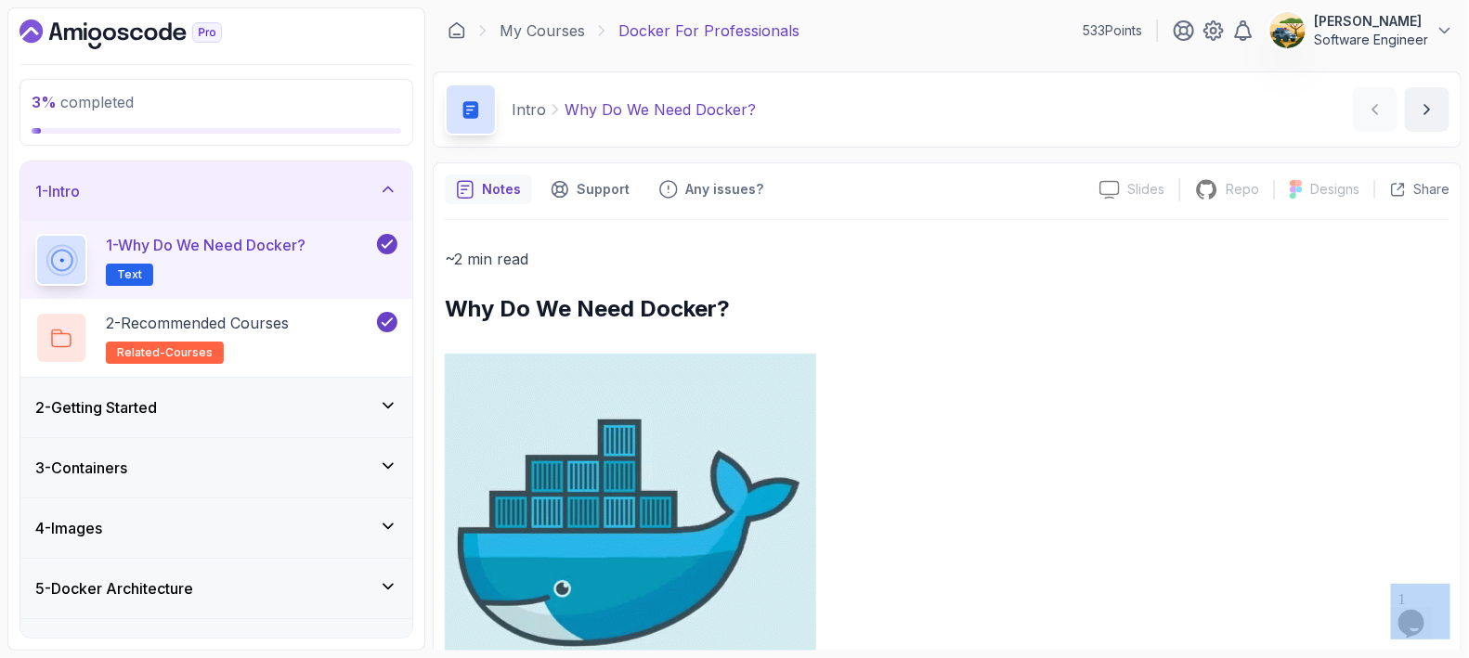
scroll to position [0, 0]
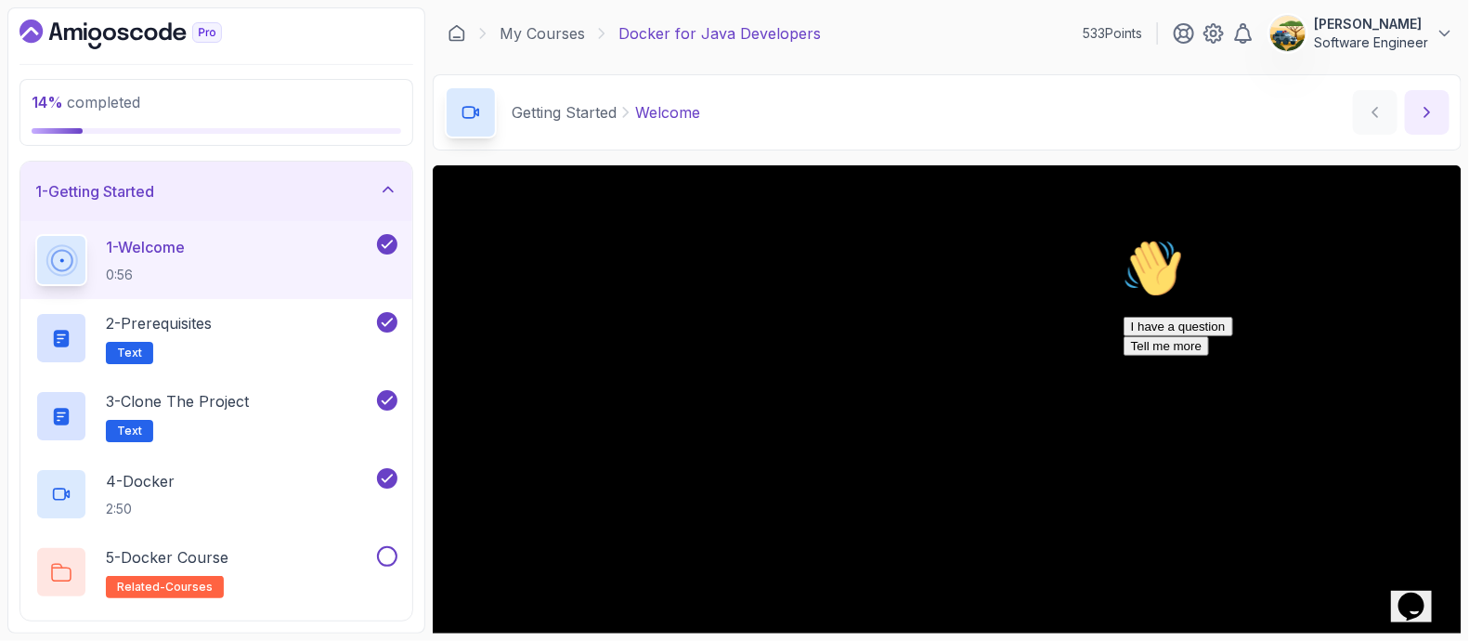
click at [1430, 120] on icon "next content" at bounding box center [1427, 112] width 19 height 19
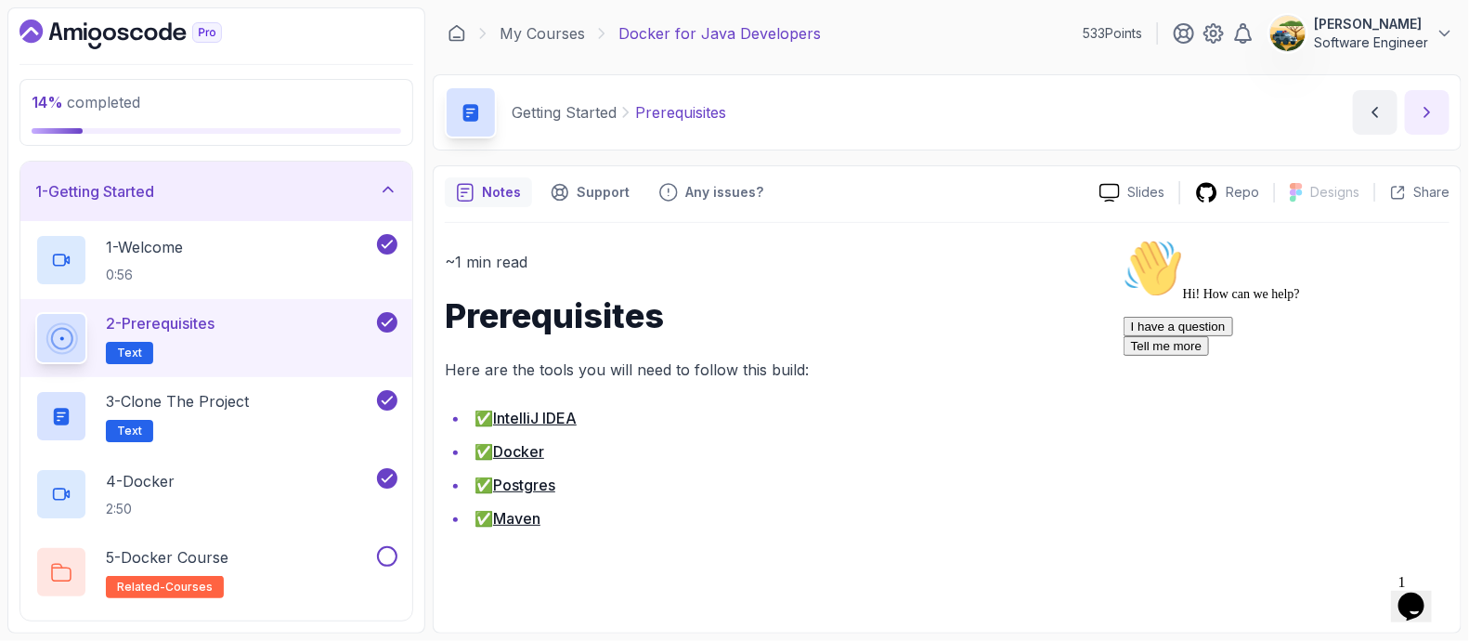
click at [1430, 120] on icon "next content" at bounding box center [1427, 112] width 19 height 19
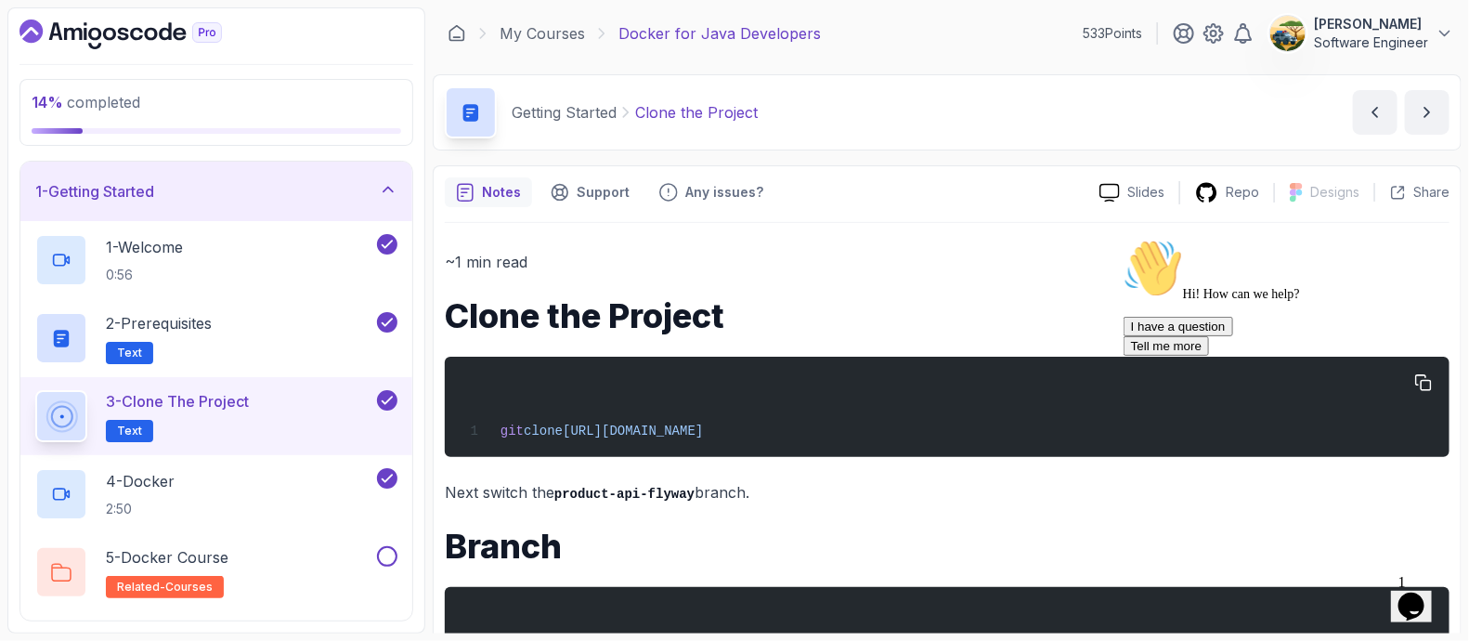
click at [703, 433] on span "[URL][DOMAIN_NAME]" at bounding box center [633, 430] width 140 height 15
copy div "git clone [URL][DOMAIN_NAME]"
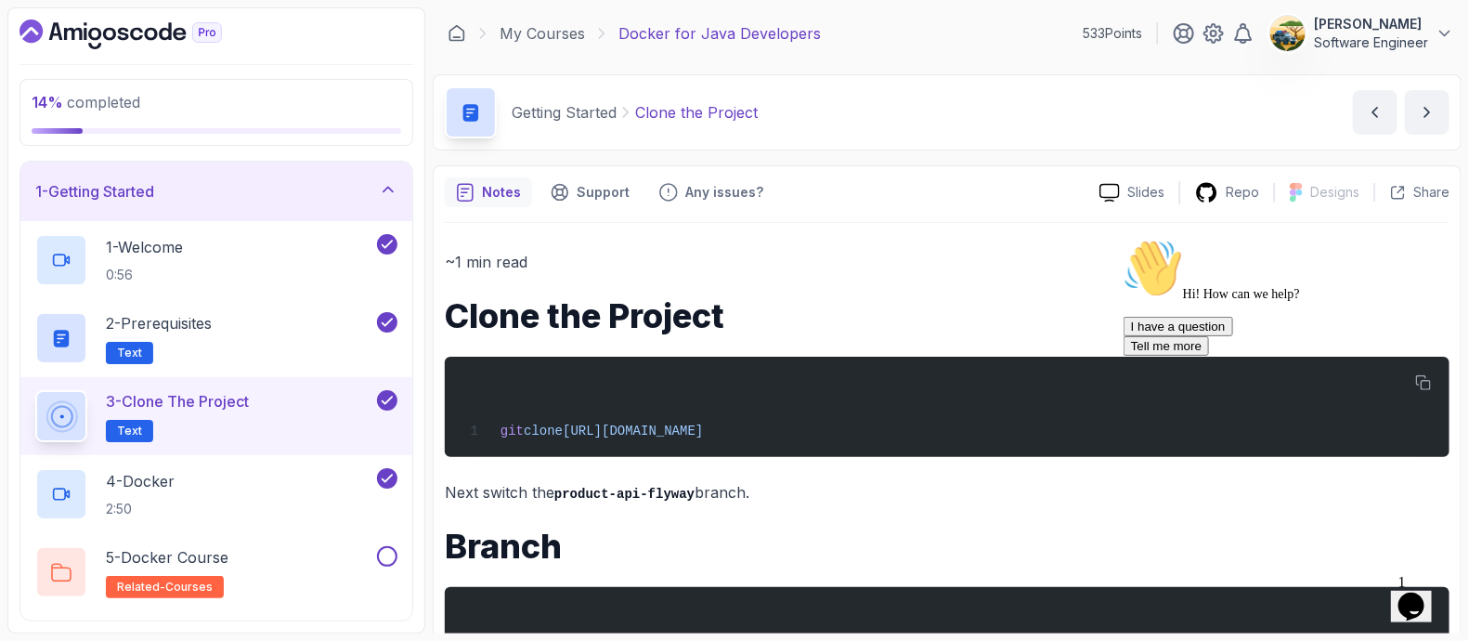
click at [868, 546] on h1 "Branch" at bounding box center [947, 545] width 1005 height 37
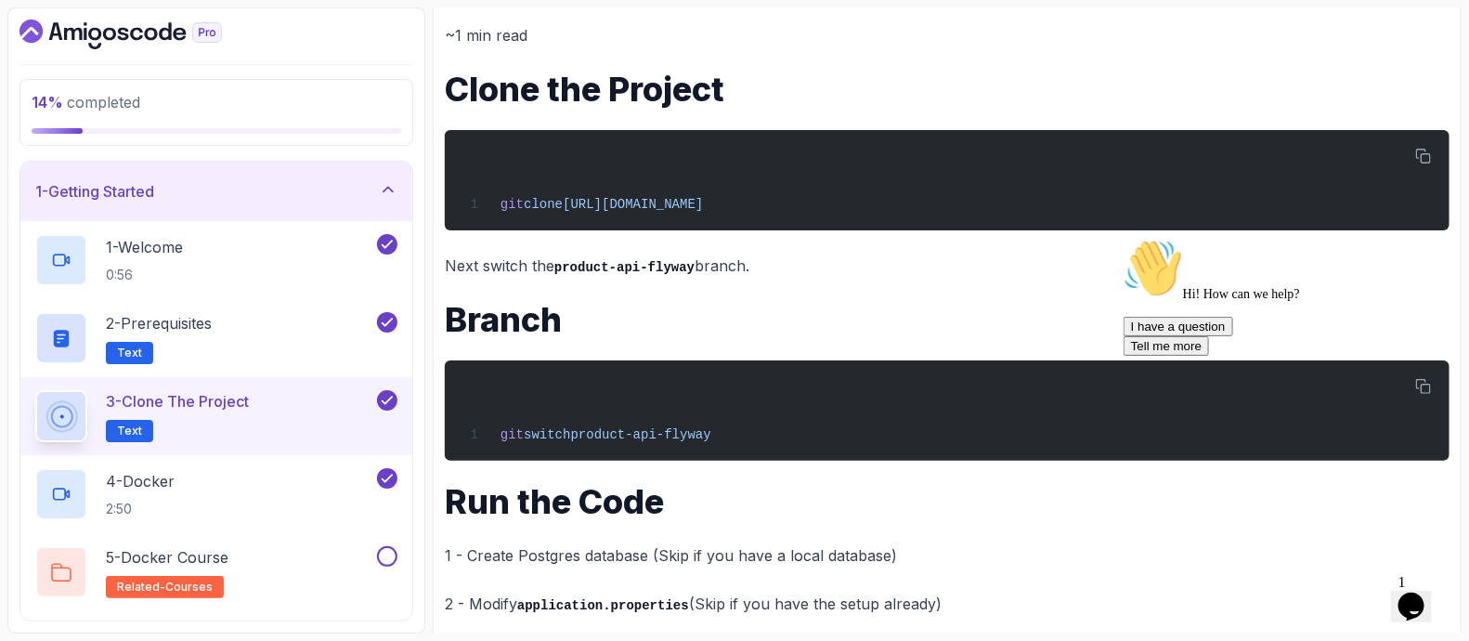
scroll to position [231, 0]
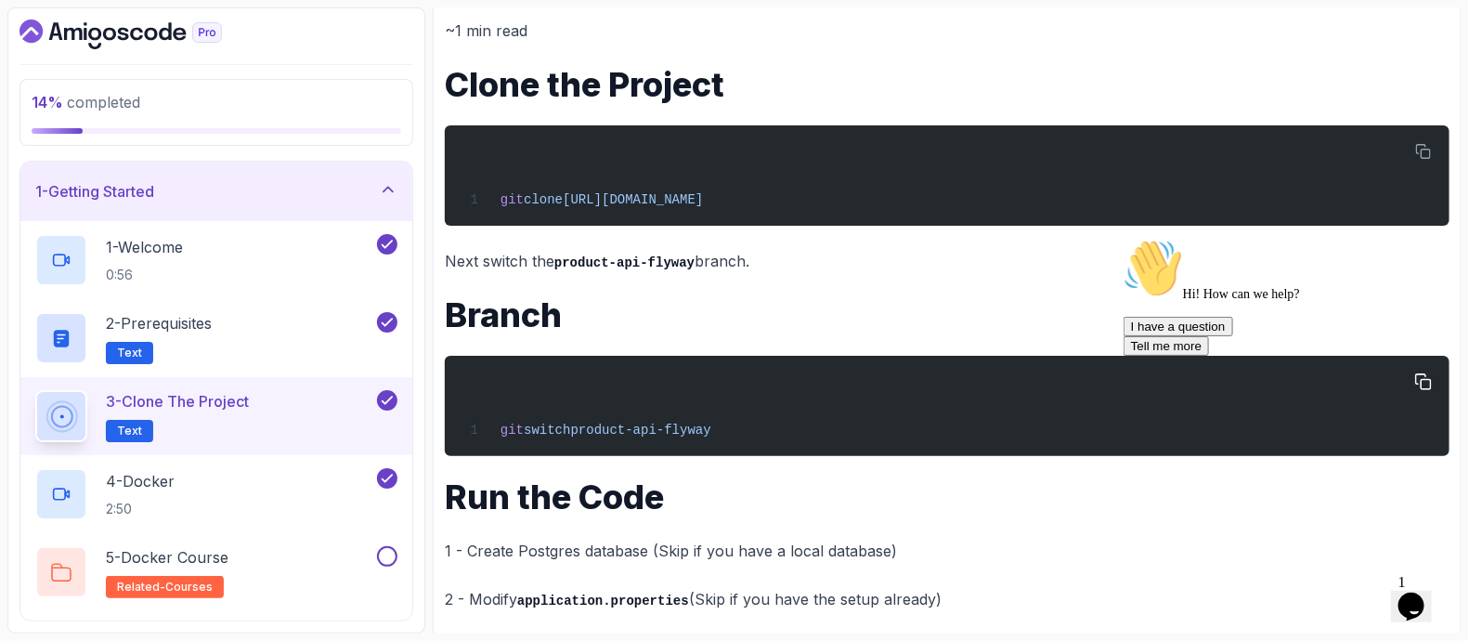
click at [577, 423] on span "product-api-flyway" at bounding box center [641, 430] width 140 height 15
copy div "git switch product-api-flyway"
click at [771, 510] on h1 "Run the Code" at bounding box center [947, 496] width 1005 height 37
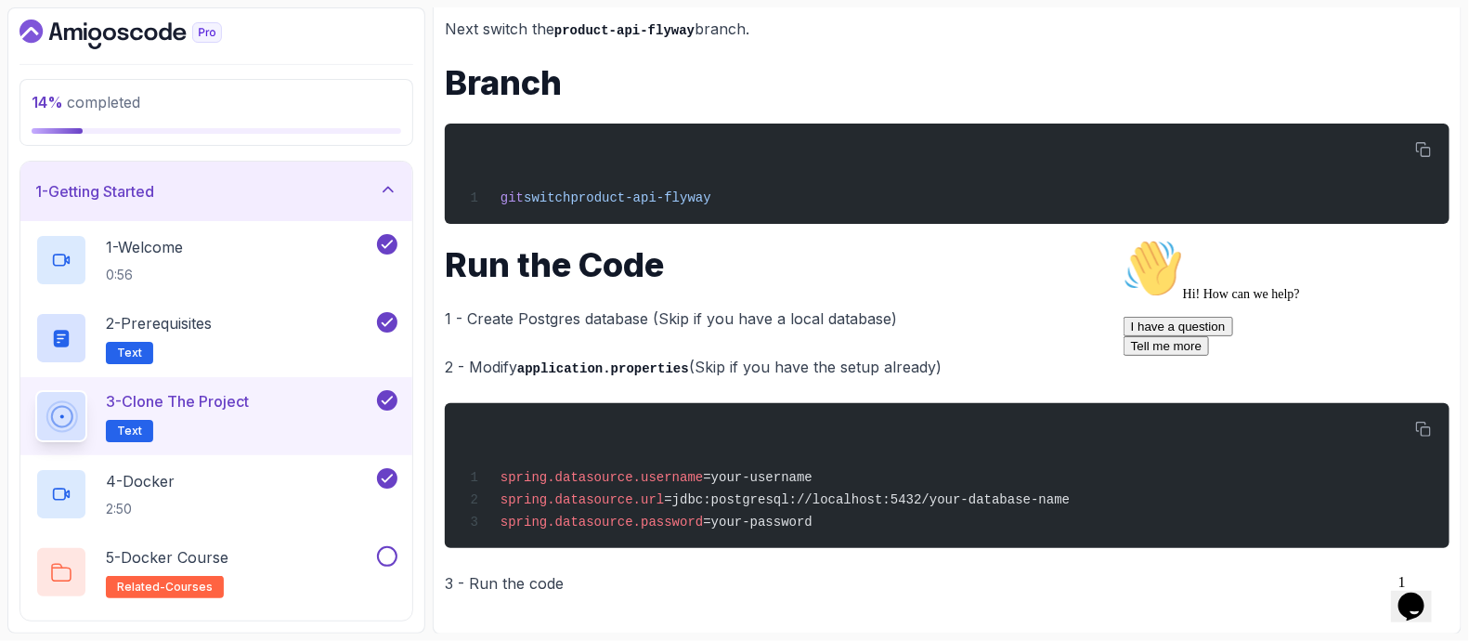
scroll to position [465, 0]
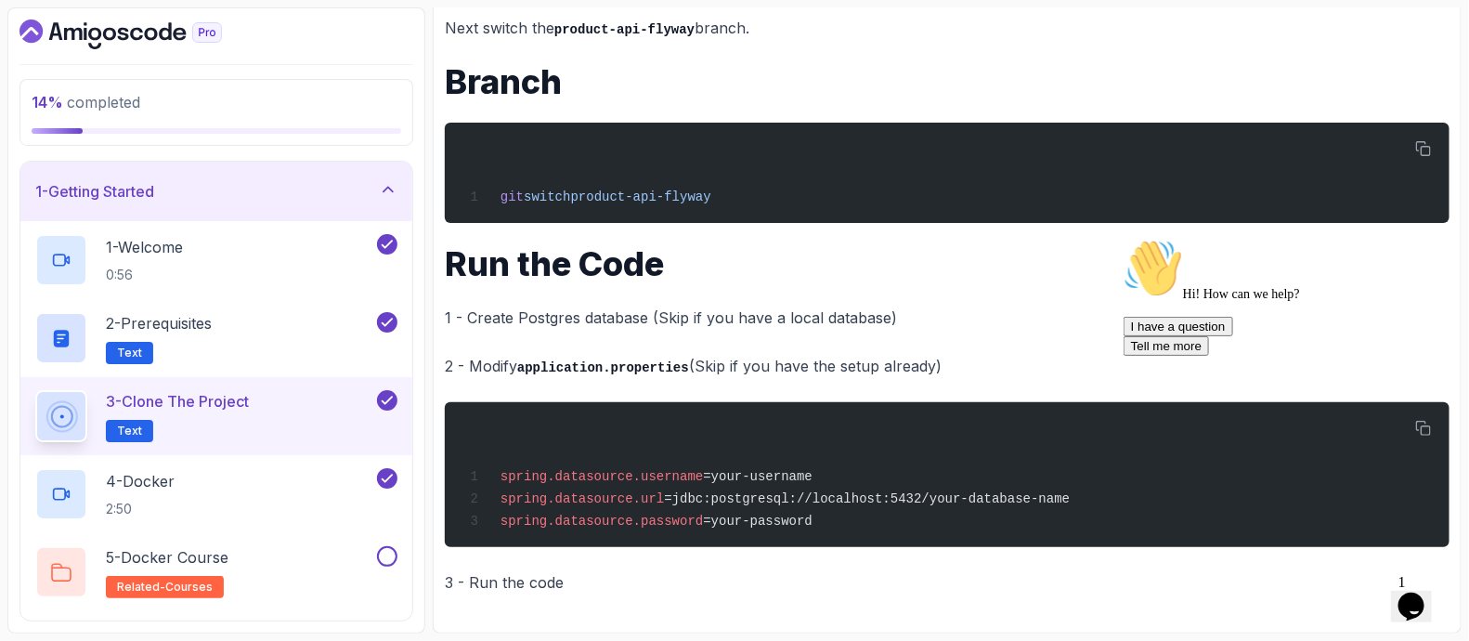
click at [717, 566] on div "~1 min read Clone the Project git clone https://github.com/amigoscode/java-spri…" at bounding box center [947, 190] width 1005 height 811
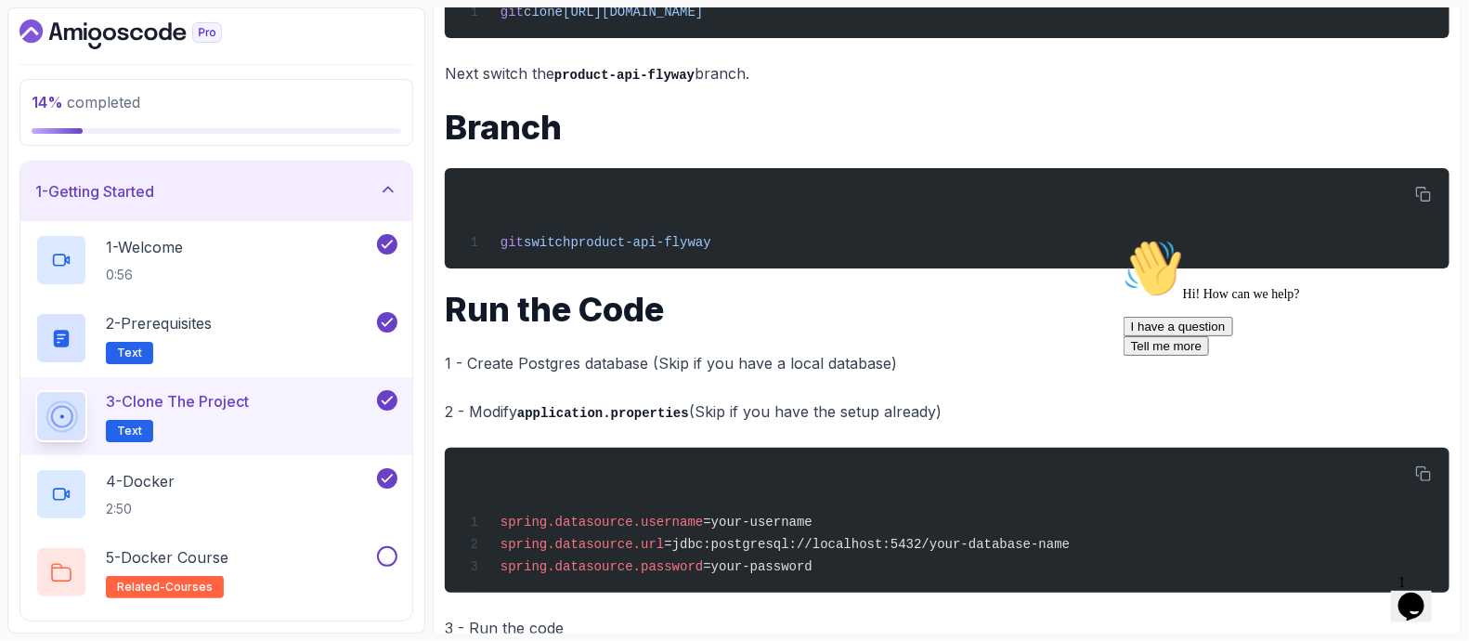
click at [894, 404] on p "2 - Modify application.properties (Skip if you have the setup already)" at bounding box center [947, 411] width 1005 height 27
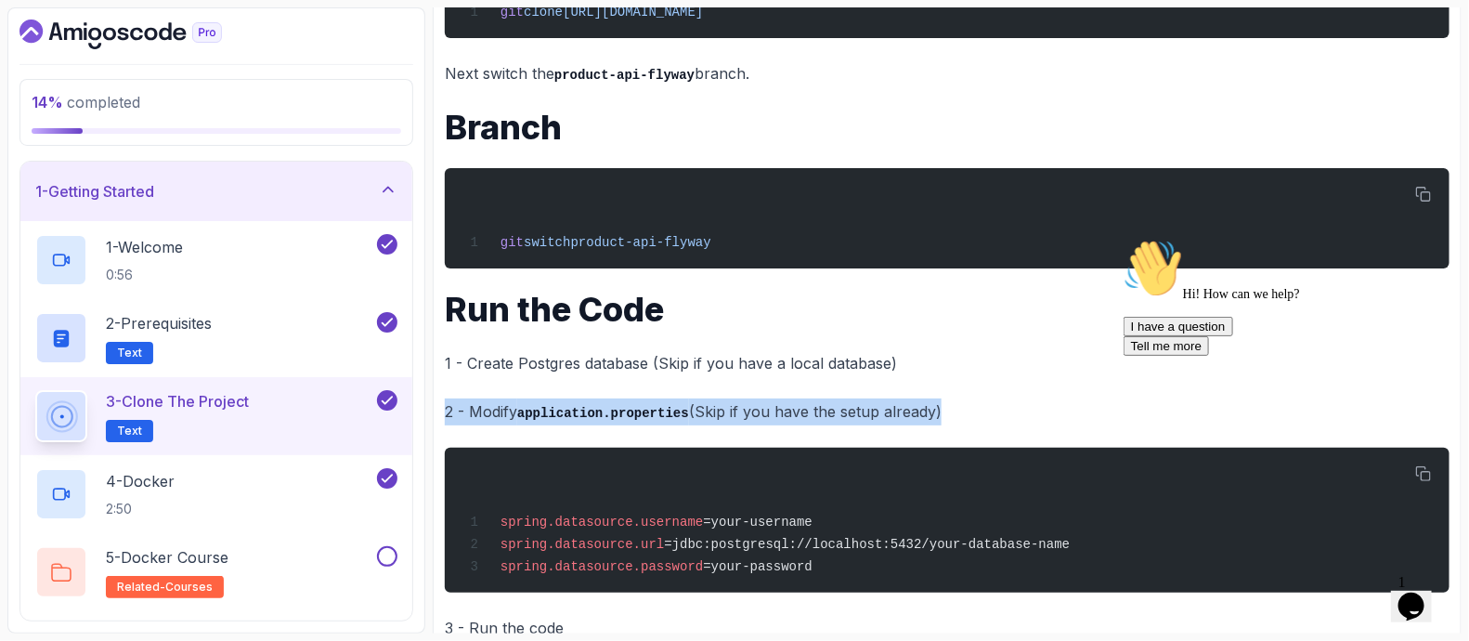
click at [894, 404] on p "2 - Modify application.properties (Skip if you have the setup already)" at bounding box center [947, 411] width 1005 height 27
click at [882, 376] on div at bounding box center [882, 376] width 0 height 0
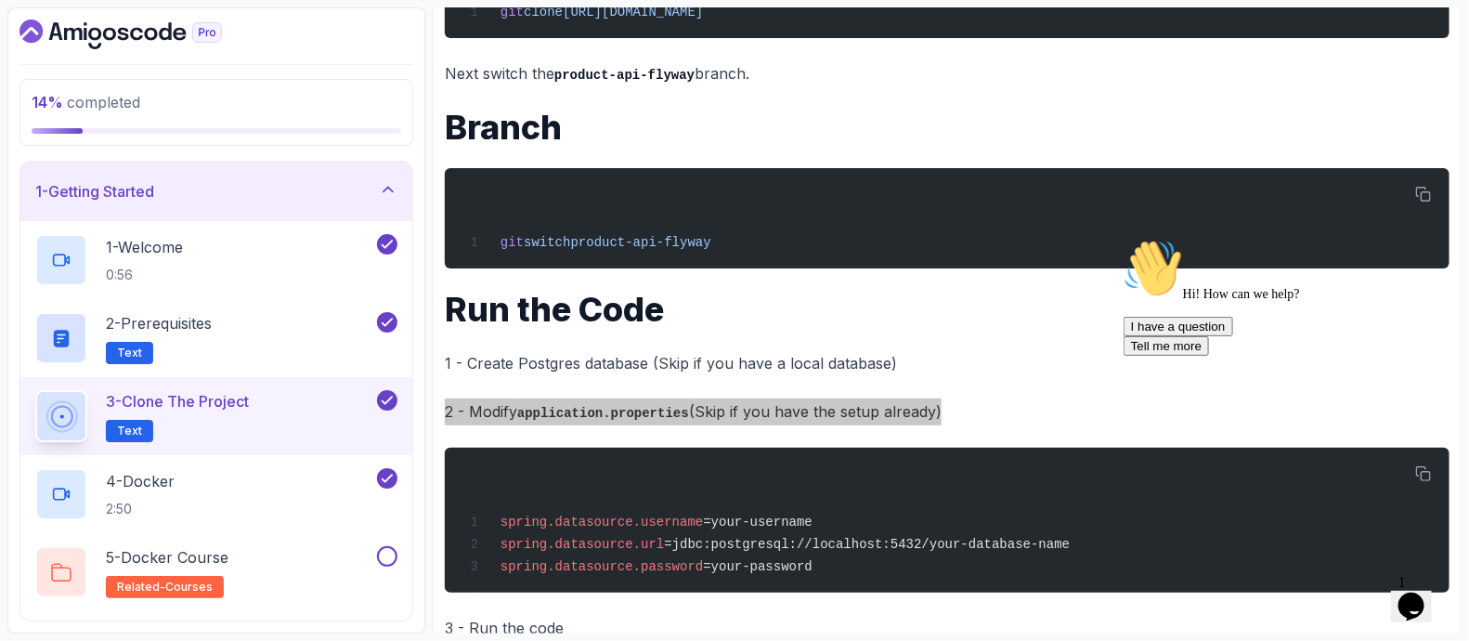
click at [1220, 344] on div "Hi! How can we help? I have a question Tell me more" at bounding box center [1290, 296] width 334 height 117
click at [1126, 640] on div "Close" at bounding box center [734, 641] width 1469 height 0
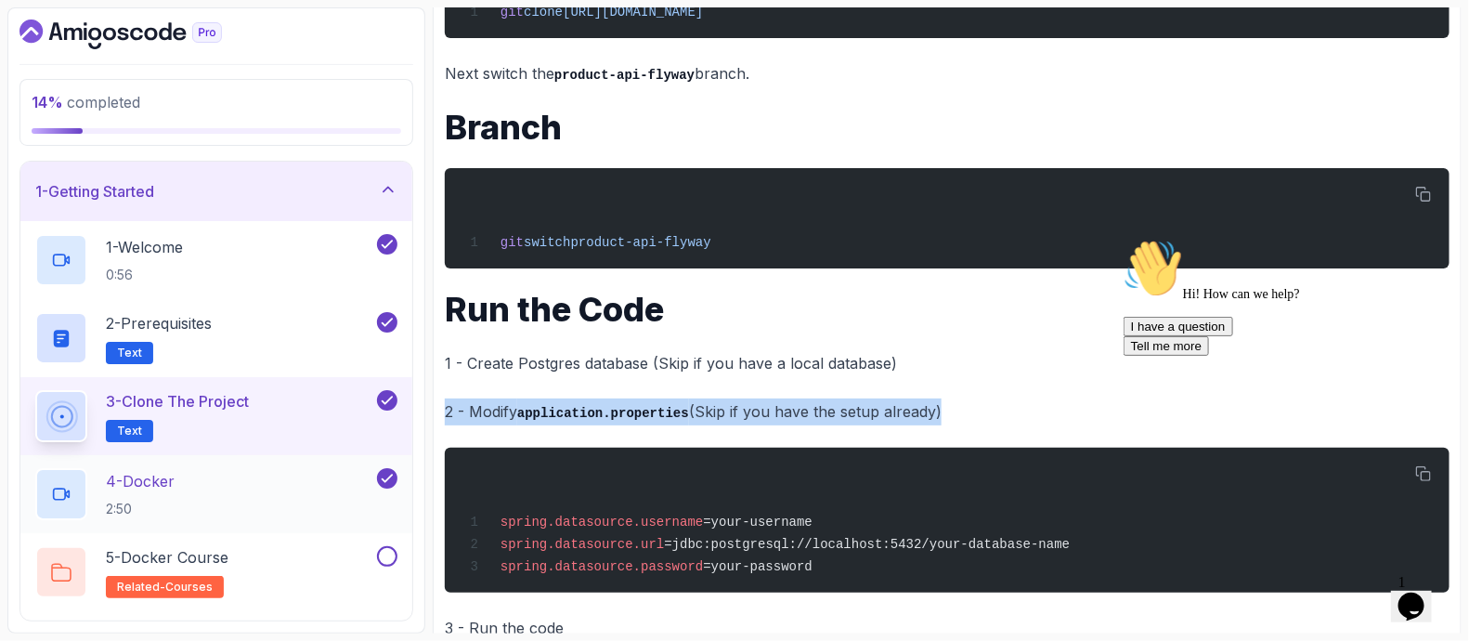
click at [205, 477] on div "4 - Docker 2:50" at bounding box center [204, 494] width 338 height 52
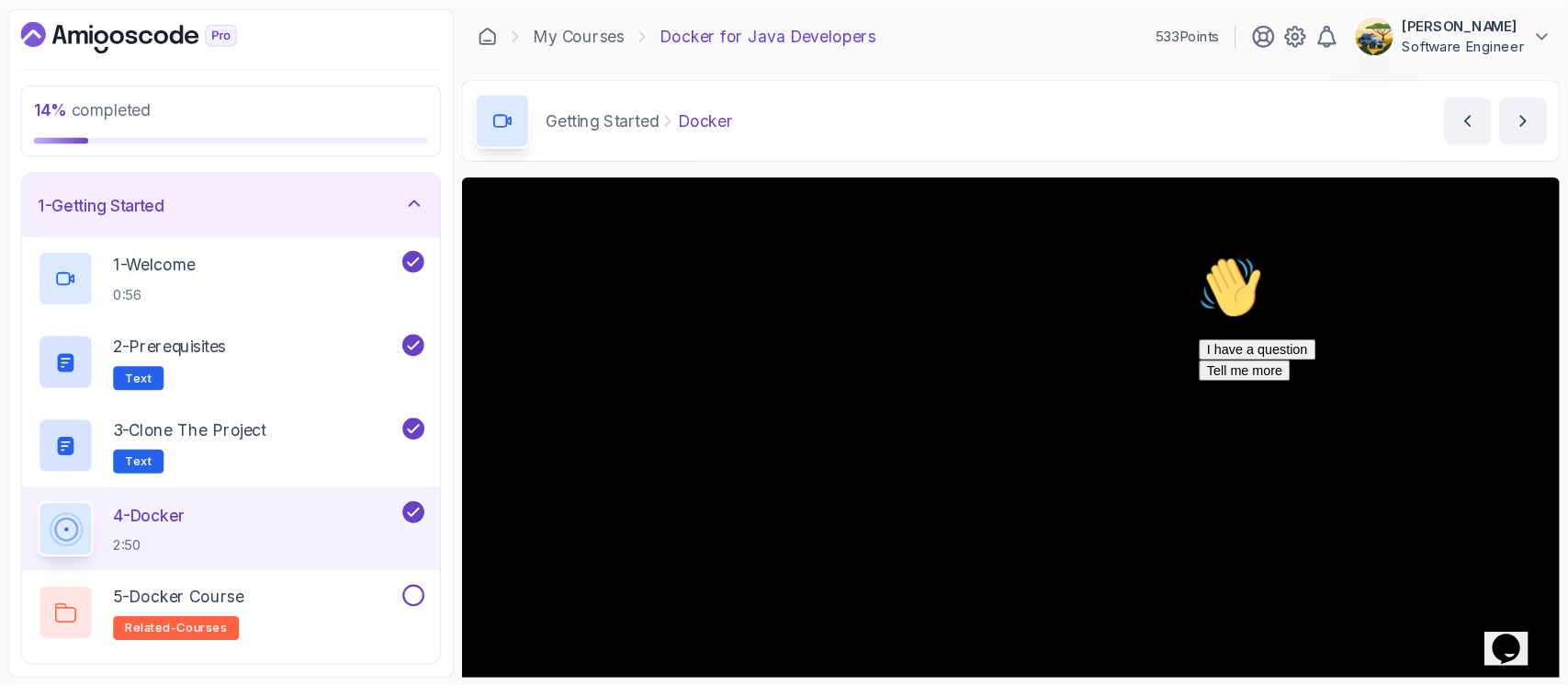
scroll to position [46, 0]
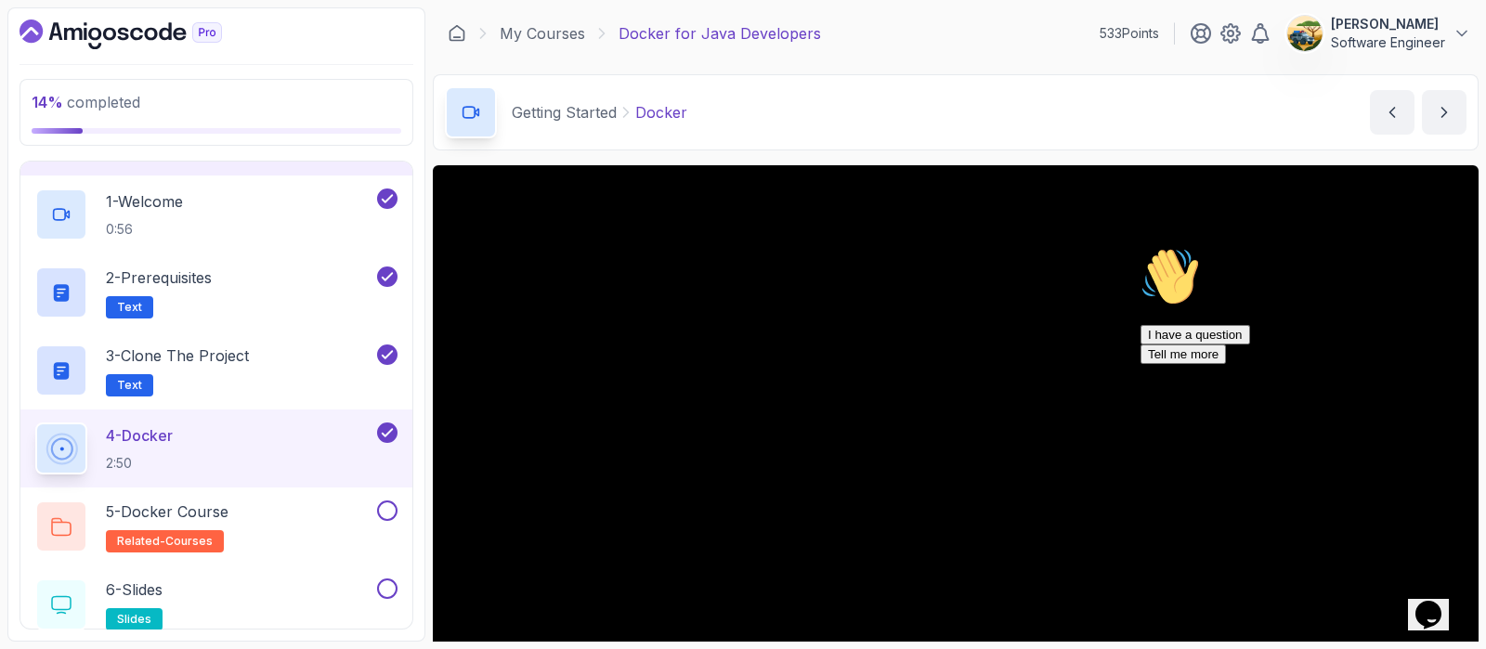
click at [1229, 364] on div "Hi! How can we help? I have a question Tell me more" at bounding box center [1307, 305] width 334 height 117
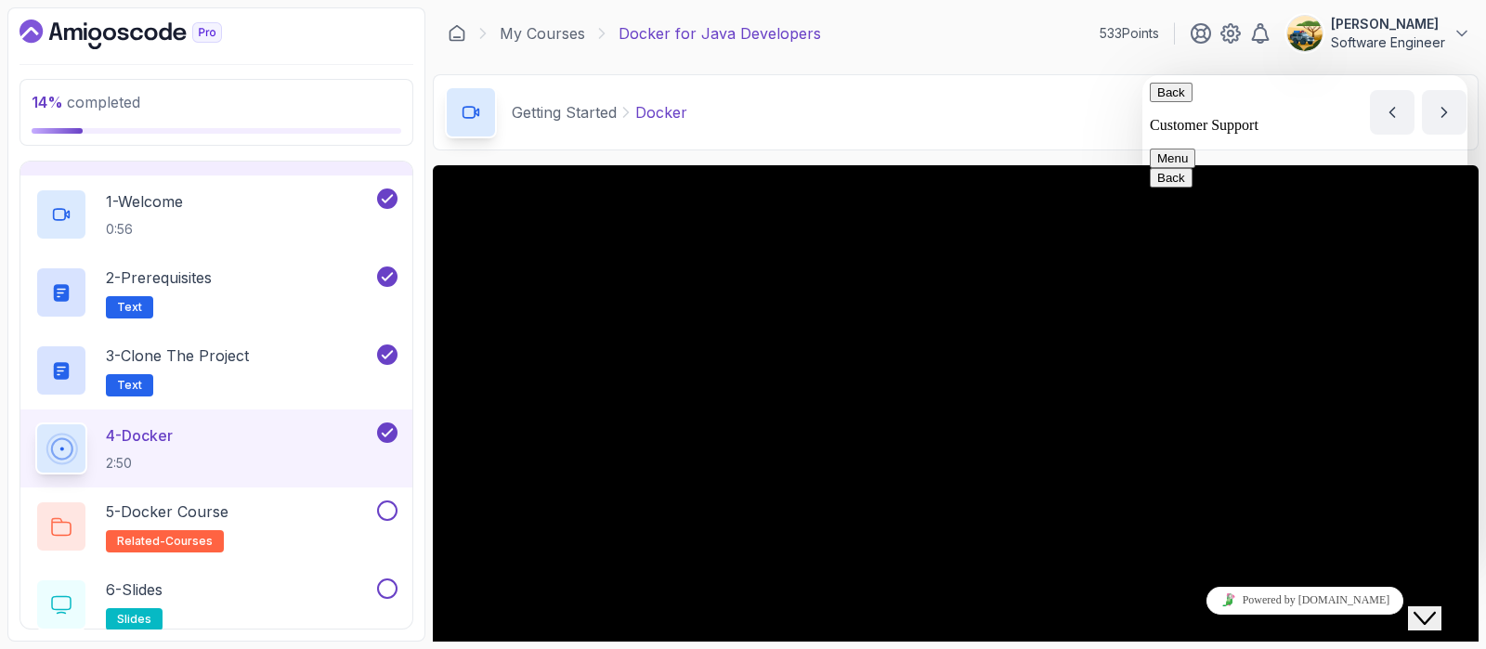
click at [1436, 611] on icon "Close Chat This icon closes the chat window." at bounding box center [1424, 618] width 22 height 22
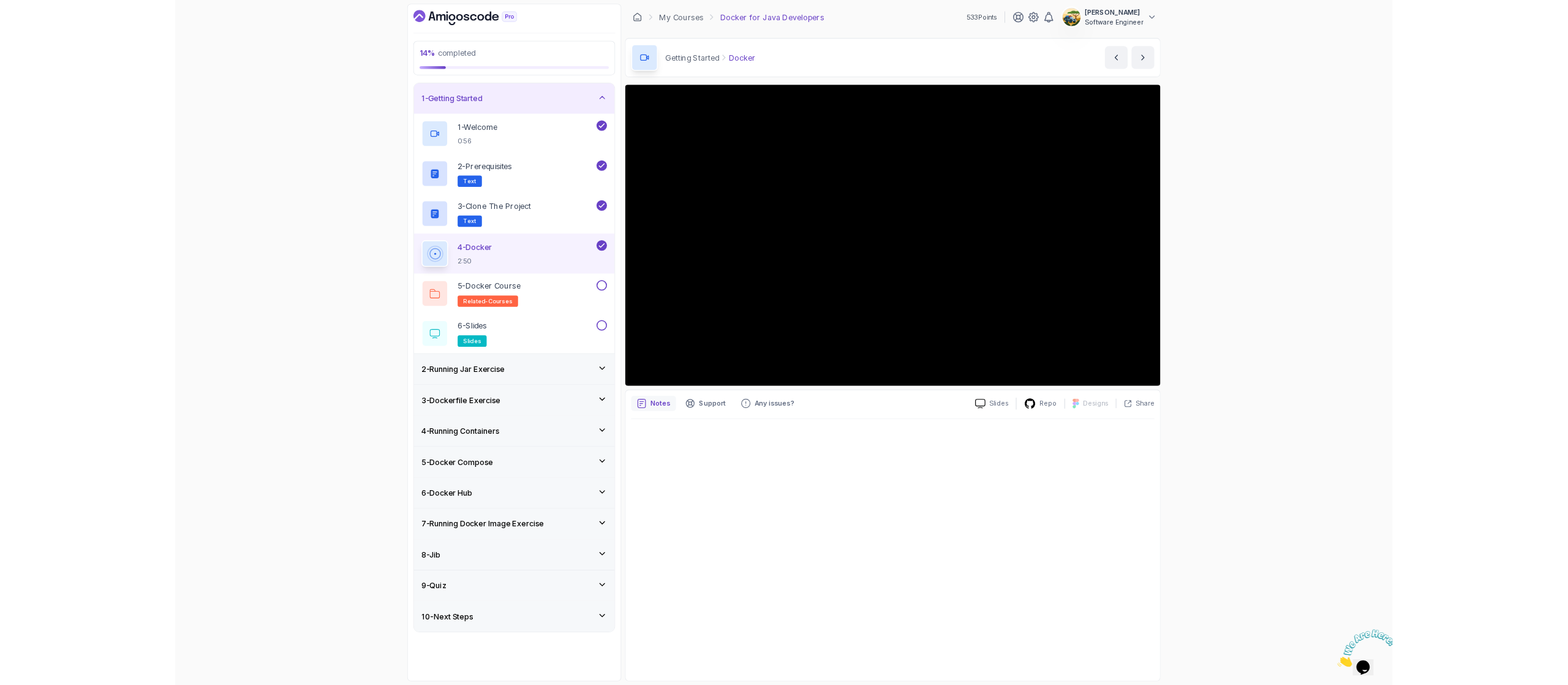
scroll to position [0, 0]
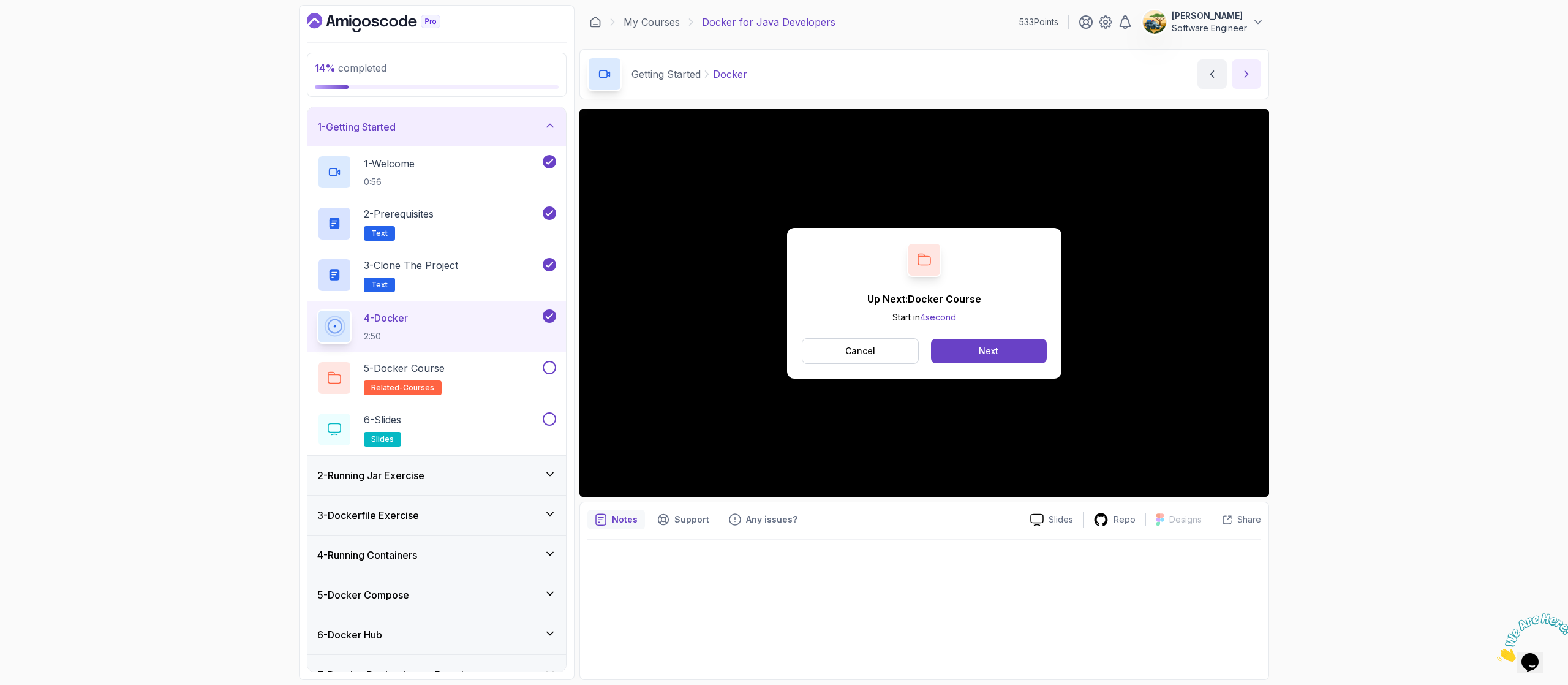
click at [968, 71] on icon "next content" at bounding box center [1246, 74] width 13 height 13
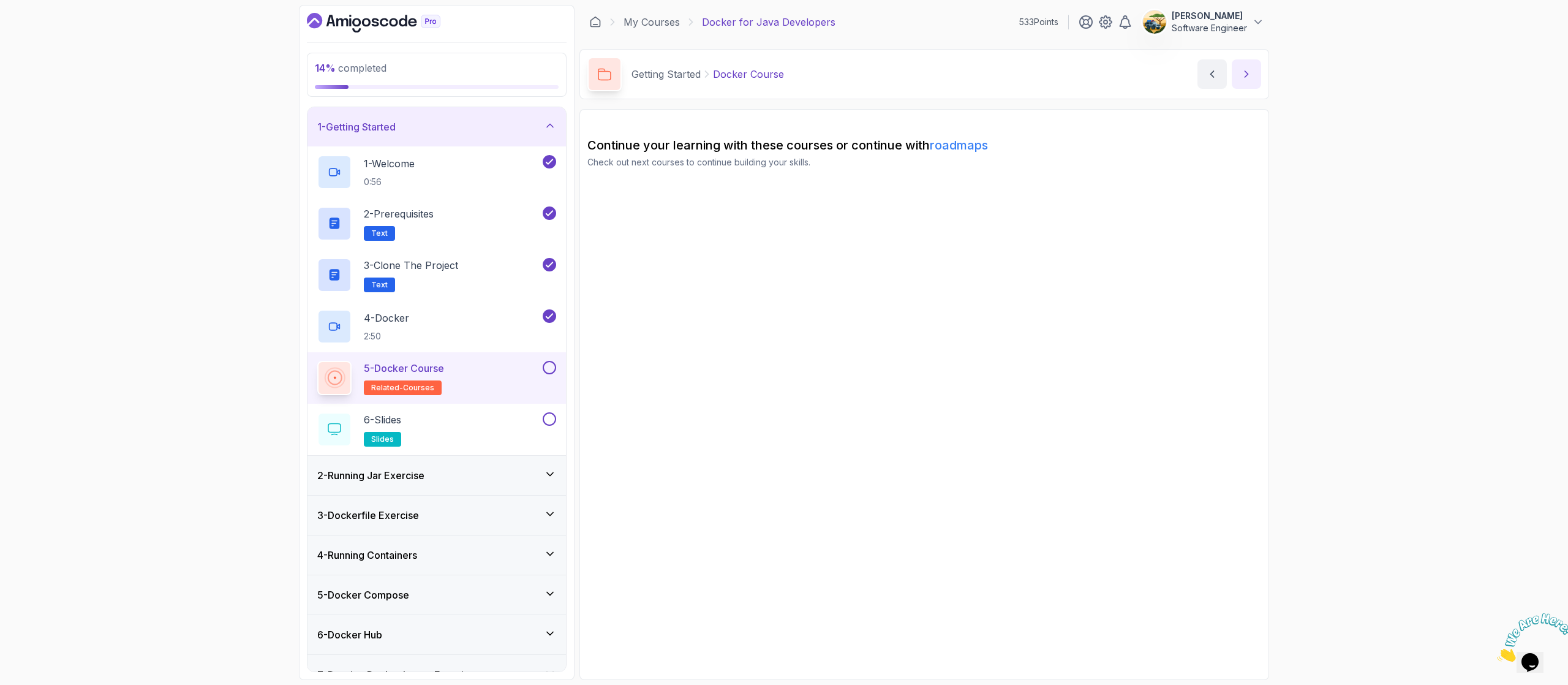
click at [968, 77] on icon "next content" at bounding box center [1246, 74] width 13 height 13
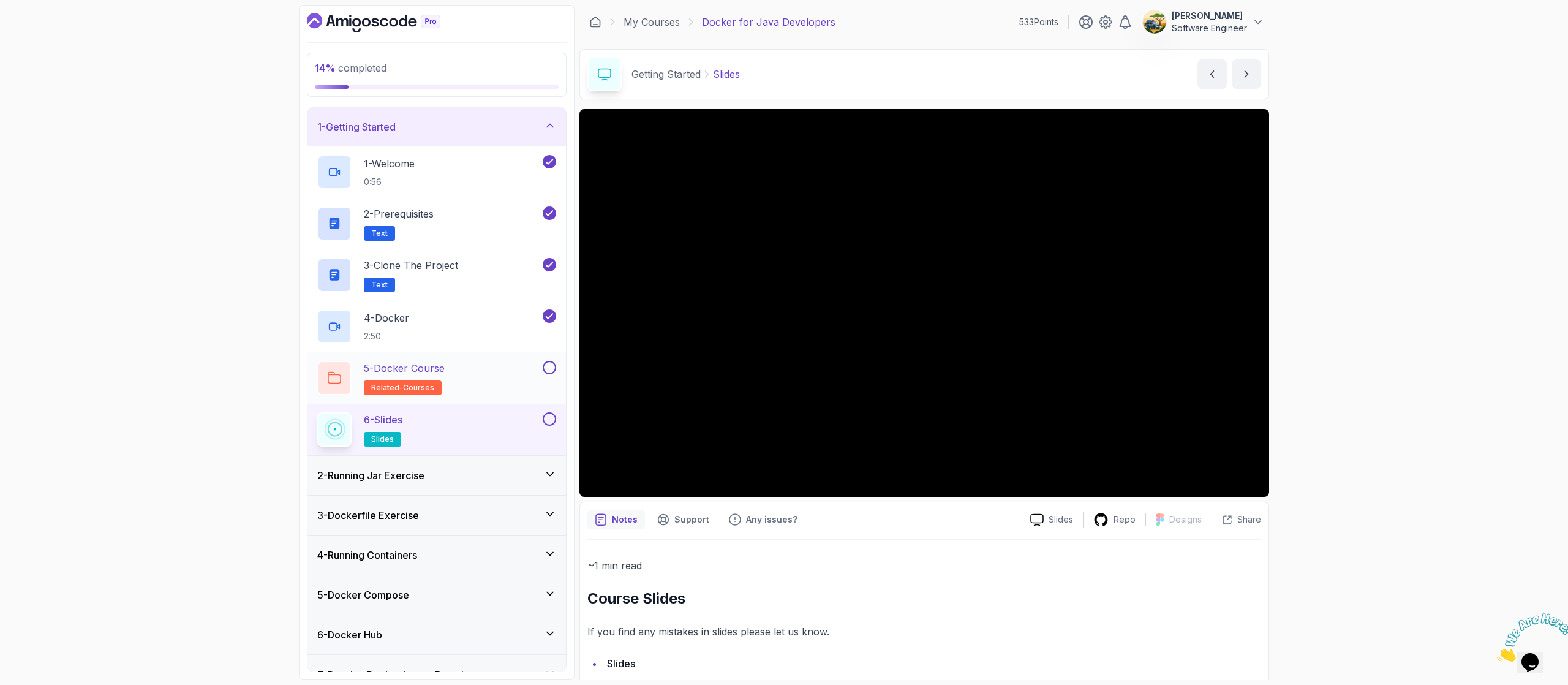
click at [547, 365] on button at bounding box center [549, 368] width 13 height 13
click at [549, 416] on button at bounding box center [549, 419] width 13 height 13
click at [968, 73] on button "next content" at bounding box center [1246, 74] width 30 height 30
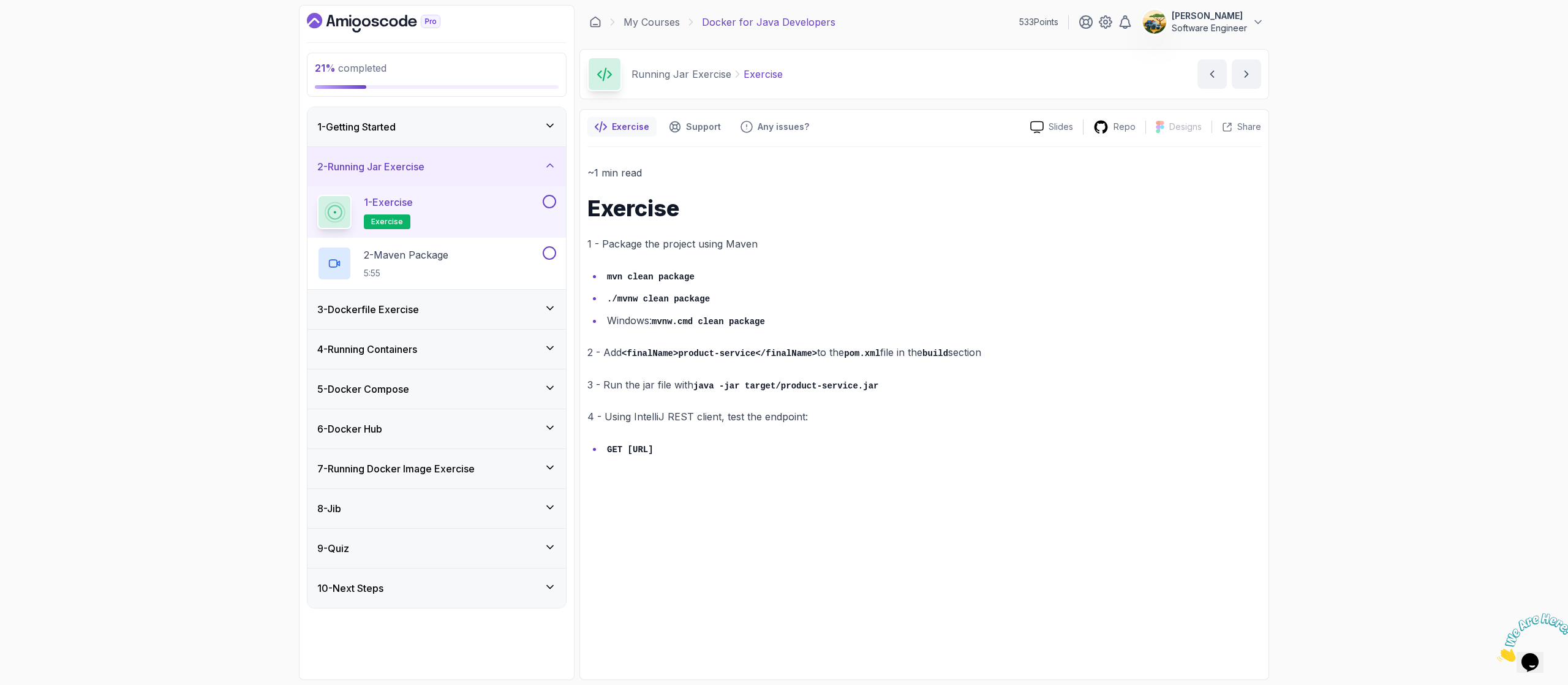
click at [655, 277] on code "mvn clean package" at bounding box center [650, 277] width 88 height 10
drag, startPoint x: 809, startPoint y: 452, endPoint x: 577, endPoint y: 245, distance: 310.9
click at [577, 245] on div "21 % completed 1 - Getting Started 2 - Running Jar Exercise 1 - Exercise exerci…" at bounding box center [784, 342] width 970 height 675
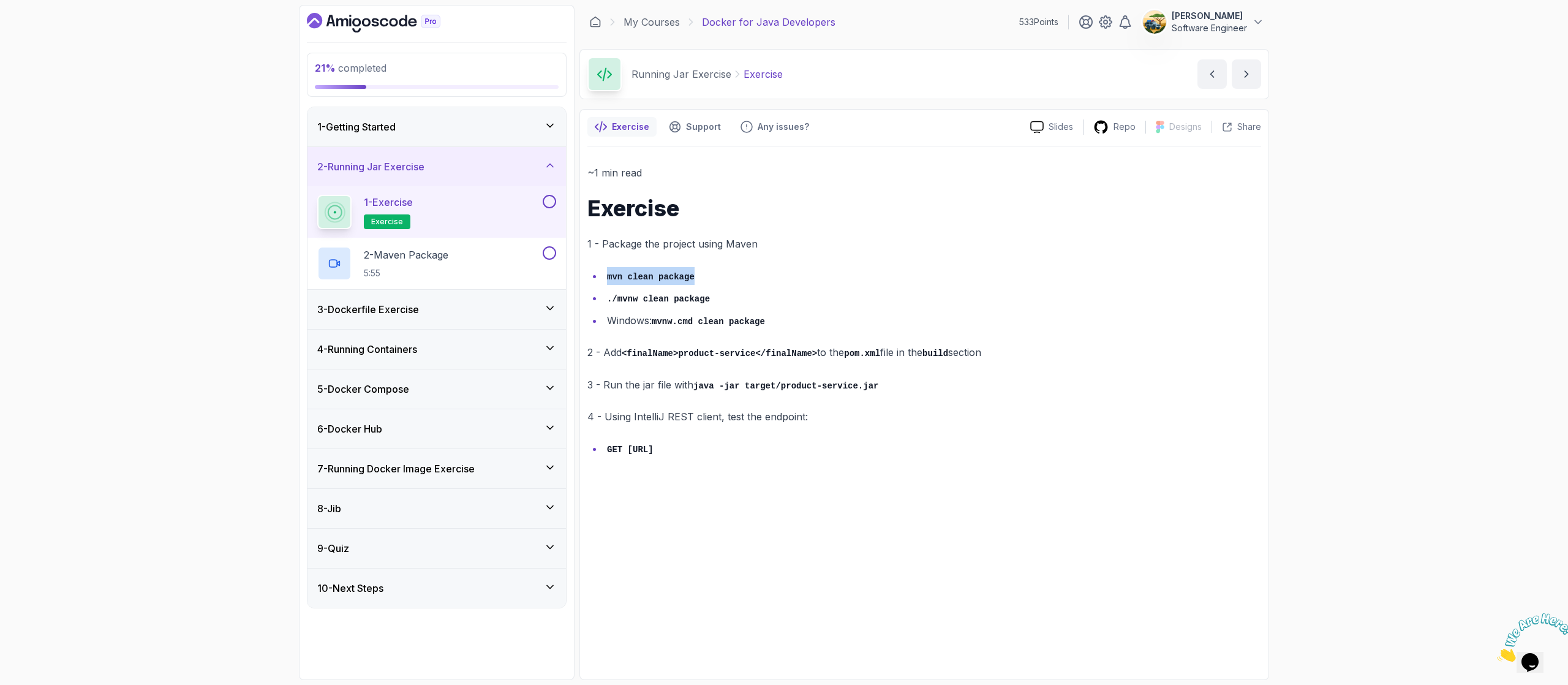
click at [897, 230] on div "~1 min read Exercise 1 - Package the project using Maven mvn clean package ./mv…" at bounding box center [924, 311] width 674 height 294
click at [420, 264] on h2 "2 - Maven Package 5:55" at bounding box center [406, 263] width 84 height 32
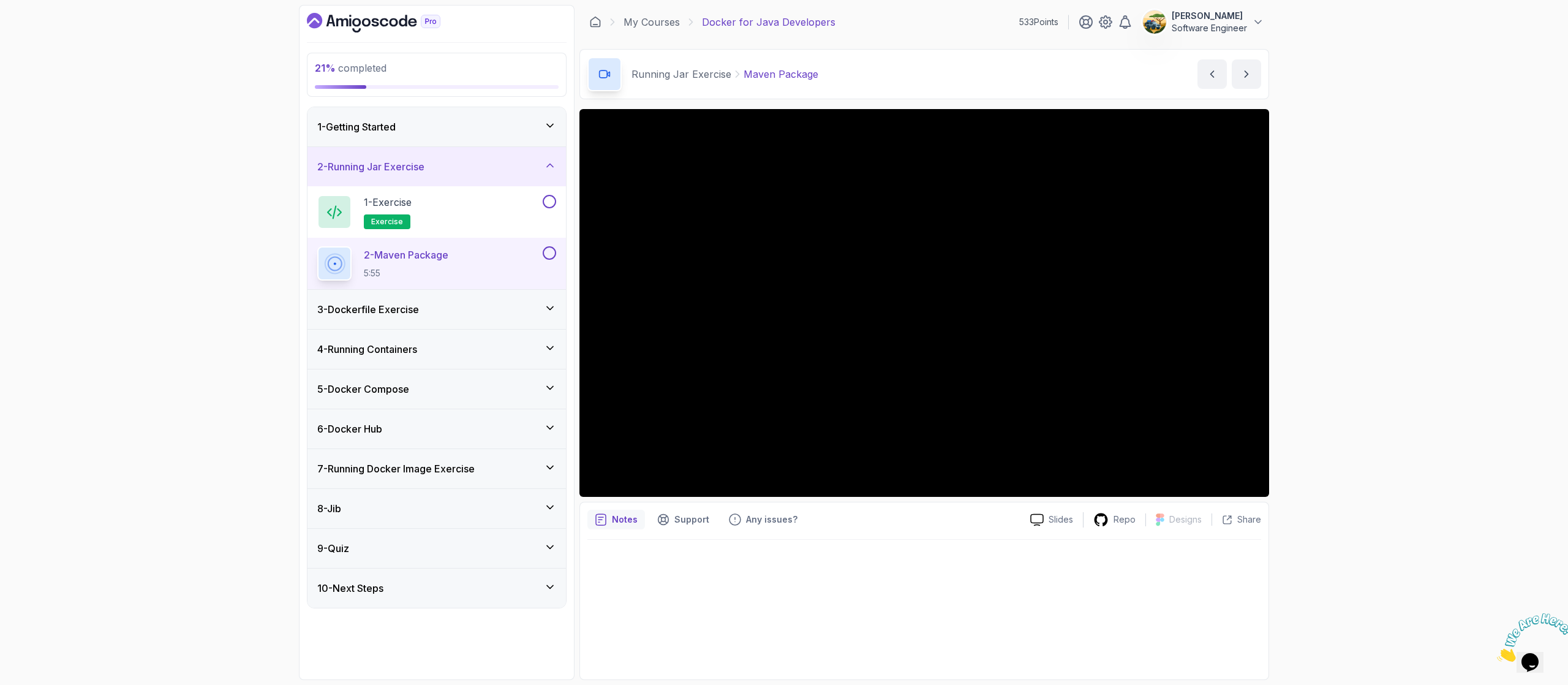
click at [361, 119] on div "1 - Getting Started" at bounding box center [437, 127] width 259 height 39
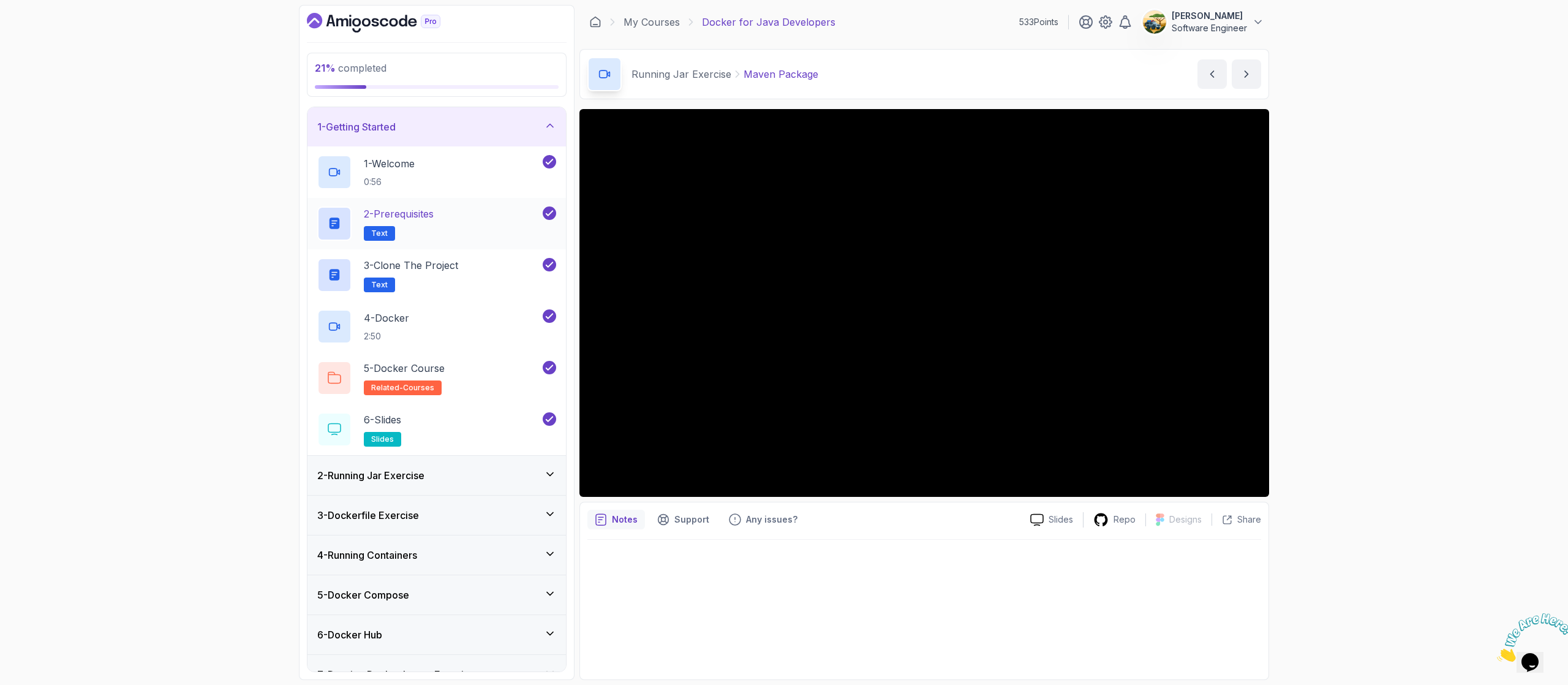
click at [429, 211] on p "2 - Prerequisites" at bounding box center [399, 214] width 70 height 15
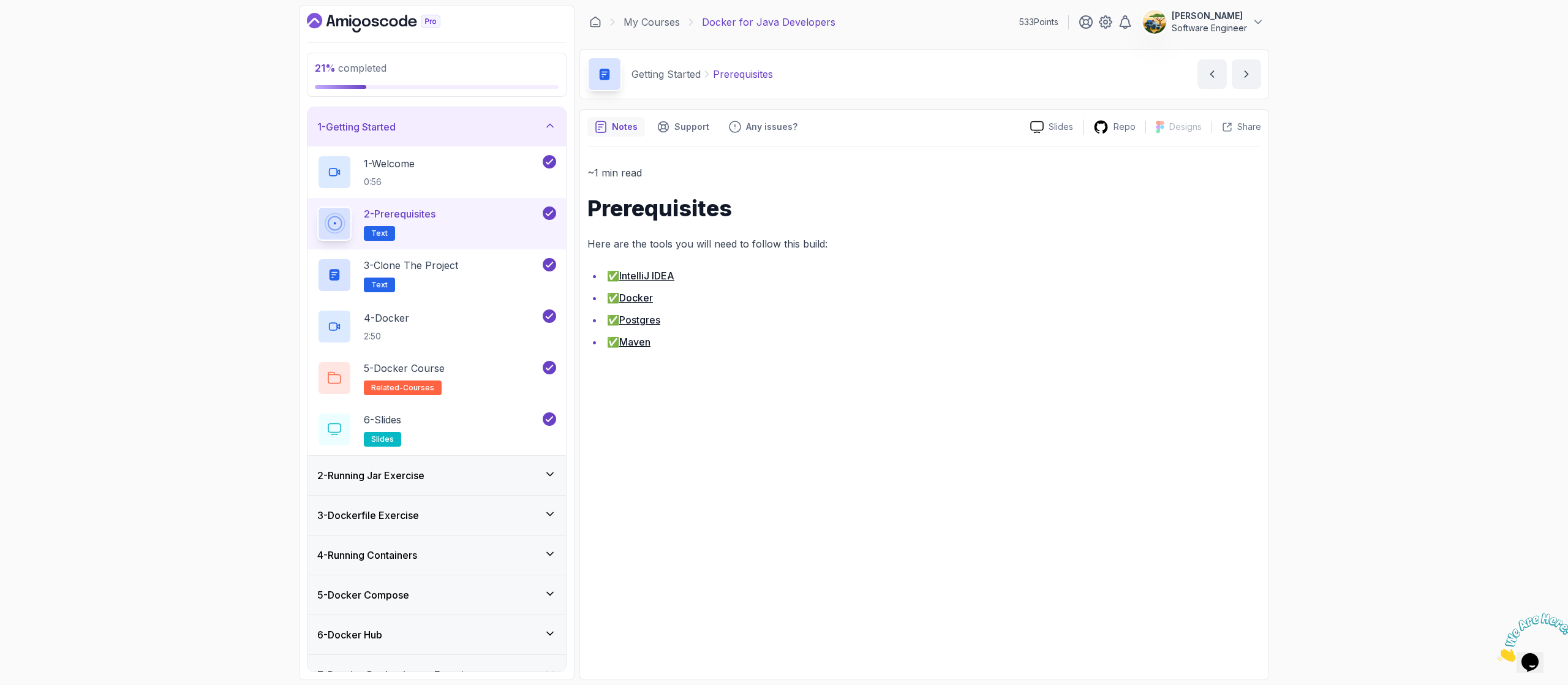
click at [641, 339] on link "Maven" at bounding box center [635, 342] width 31 height 13
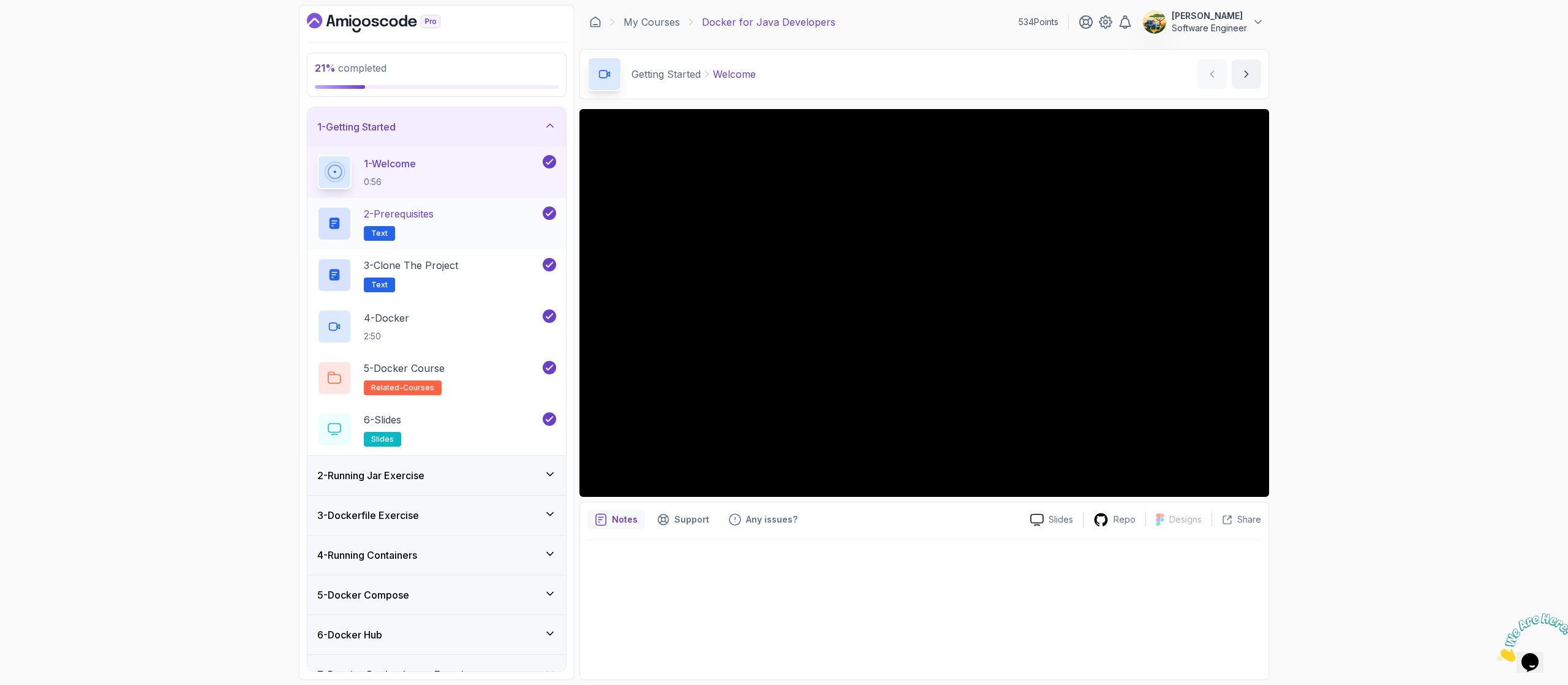
click at [422, 220] on p "2 - Prerequisites" at bounding box center [399, 214] width 70 height 15
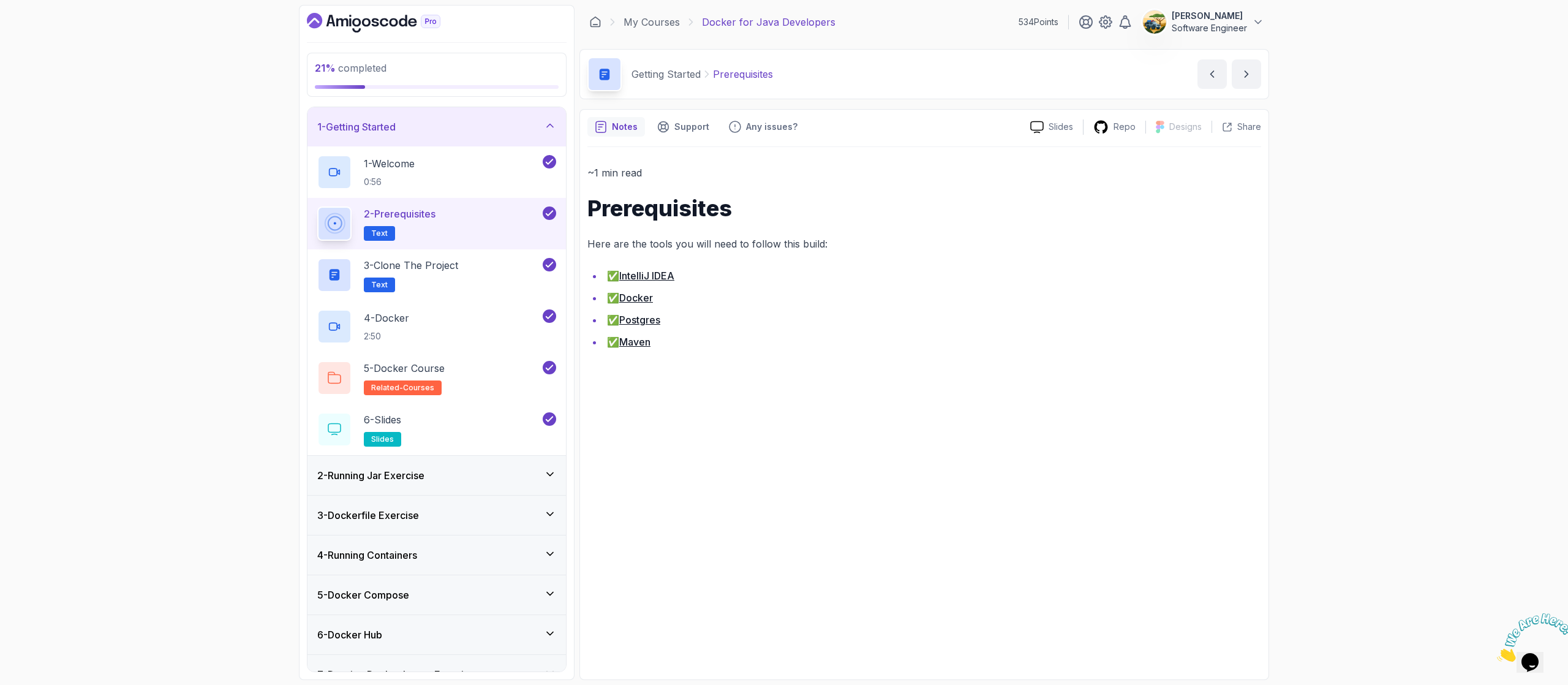
click at [638, 319] on link "Postgres" at bounding box center [640, 319] width 41 height 13
